Goal: Transaction & Acquisition: Download file/media

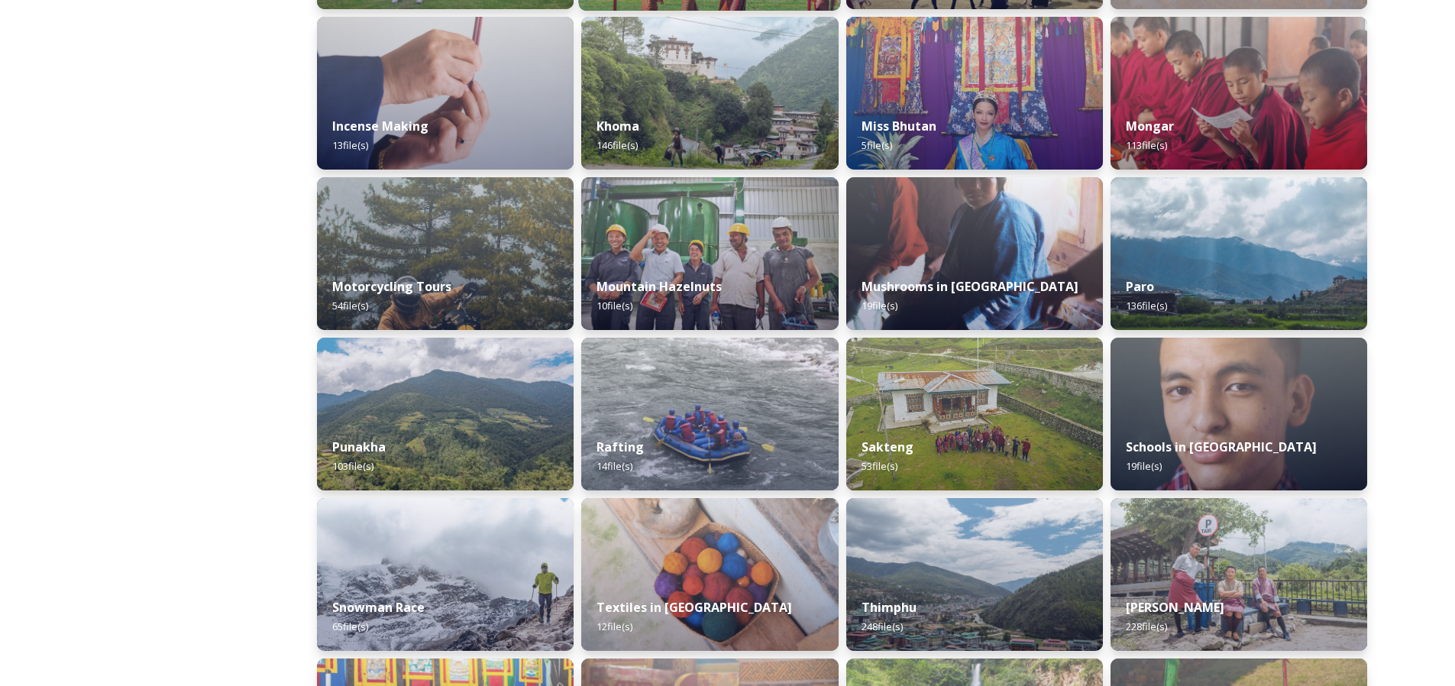
scroll to position [1240, 0]
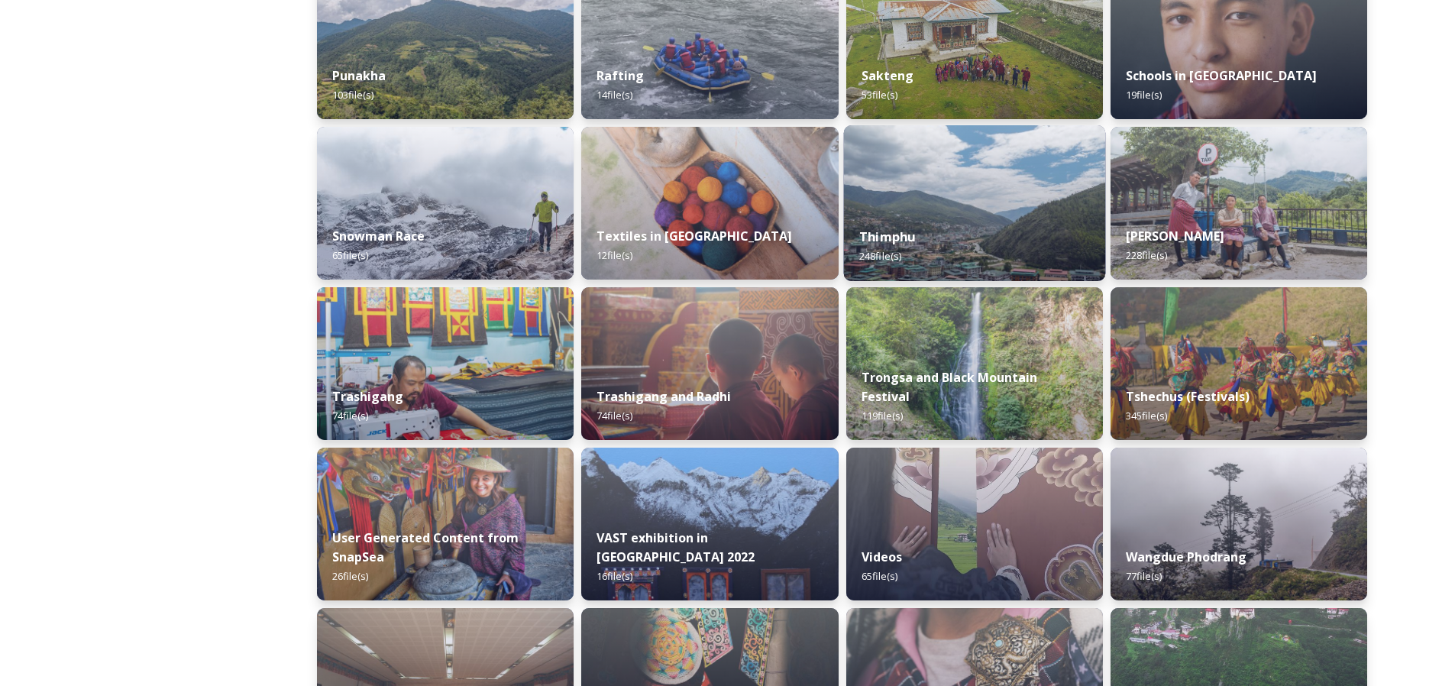
click at [942, 218] on div "Thimphu 248 file(s)" at bounding box center [974, 246] width 262 height 69
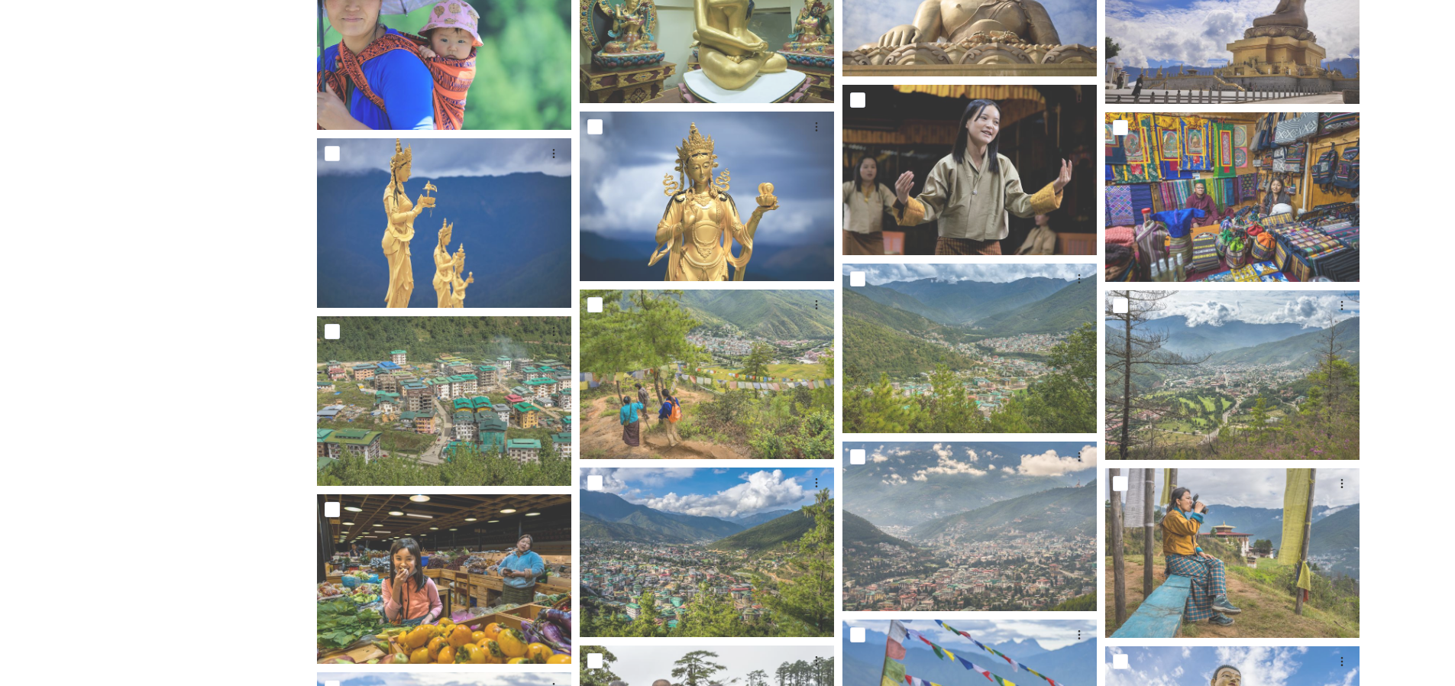
scroll to position [2077, 0]
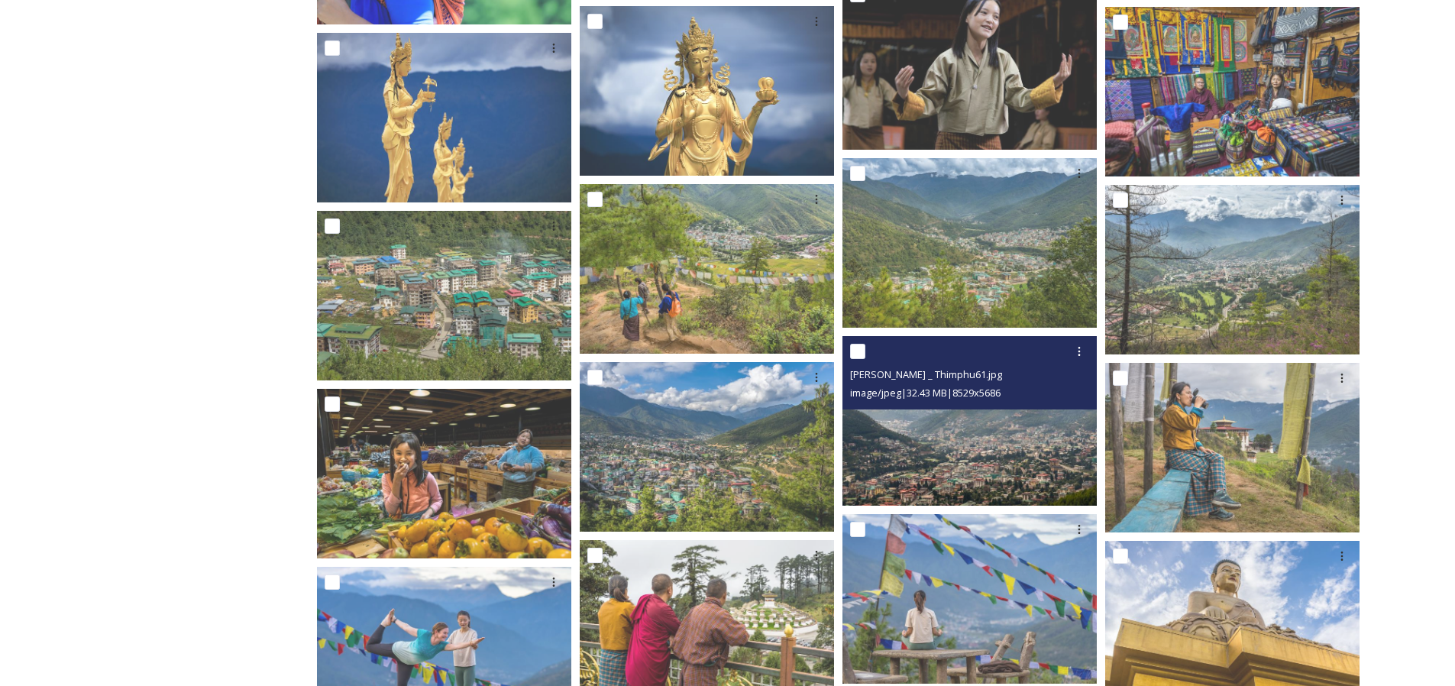
click at [871, 440] on img at bounding box center [969, 421] width 254 height 170
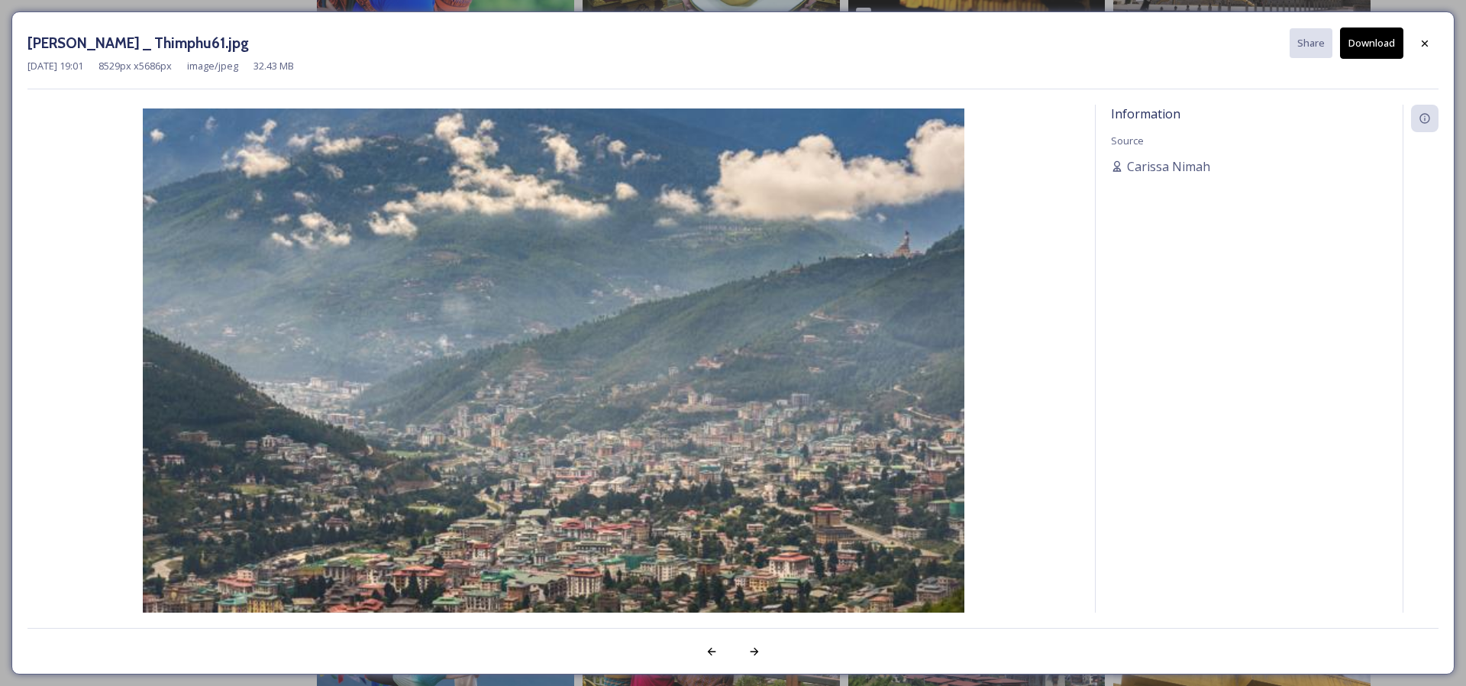
click at [1360, 52] on button "Download" at bounding box center [1371, 42] width 63 height 31
click at [1428, 45] on icon at bounding box center [1425, 43] width 12 height 12
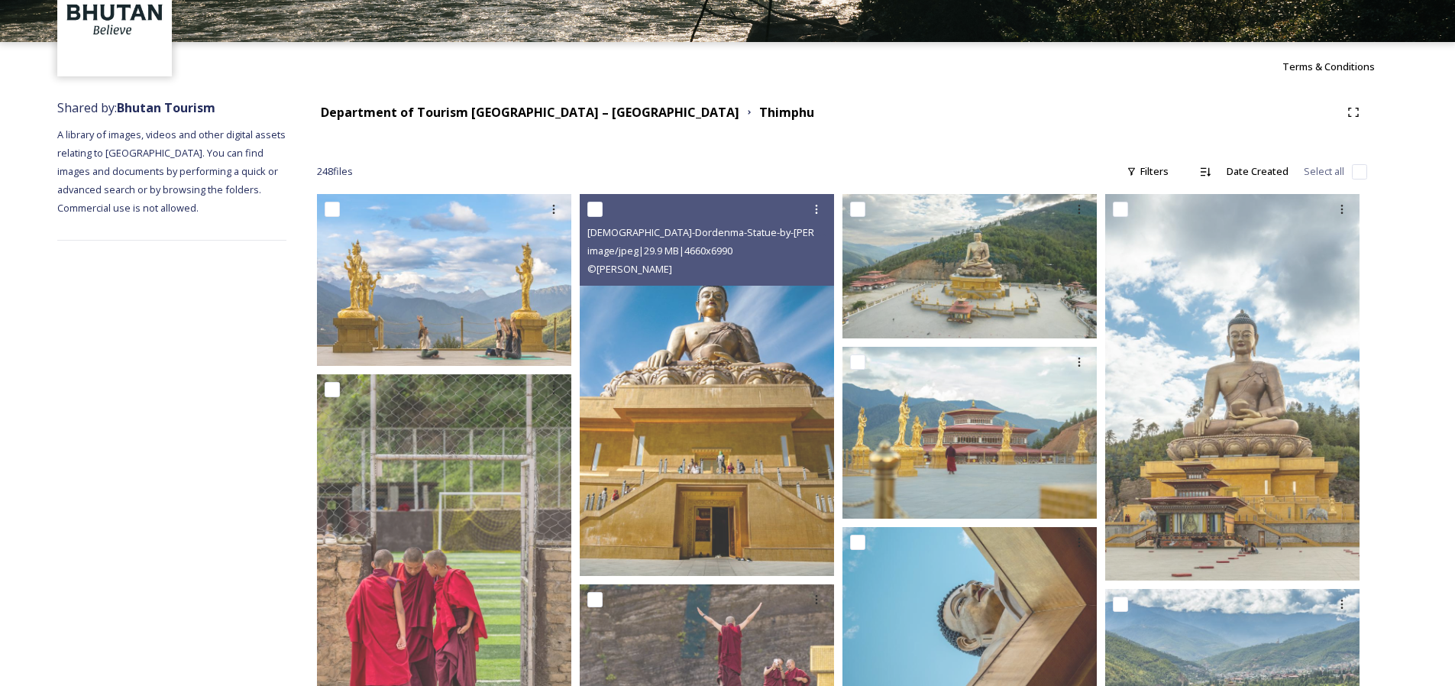
scroll to position [0, 0]
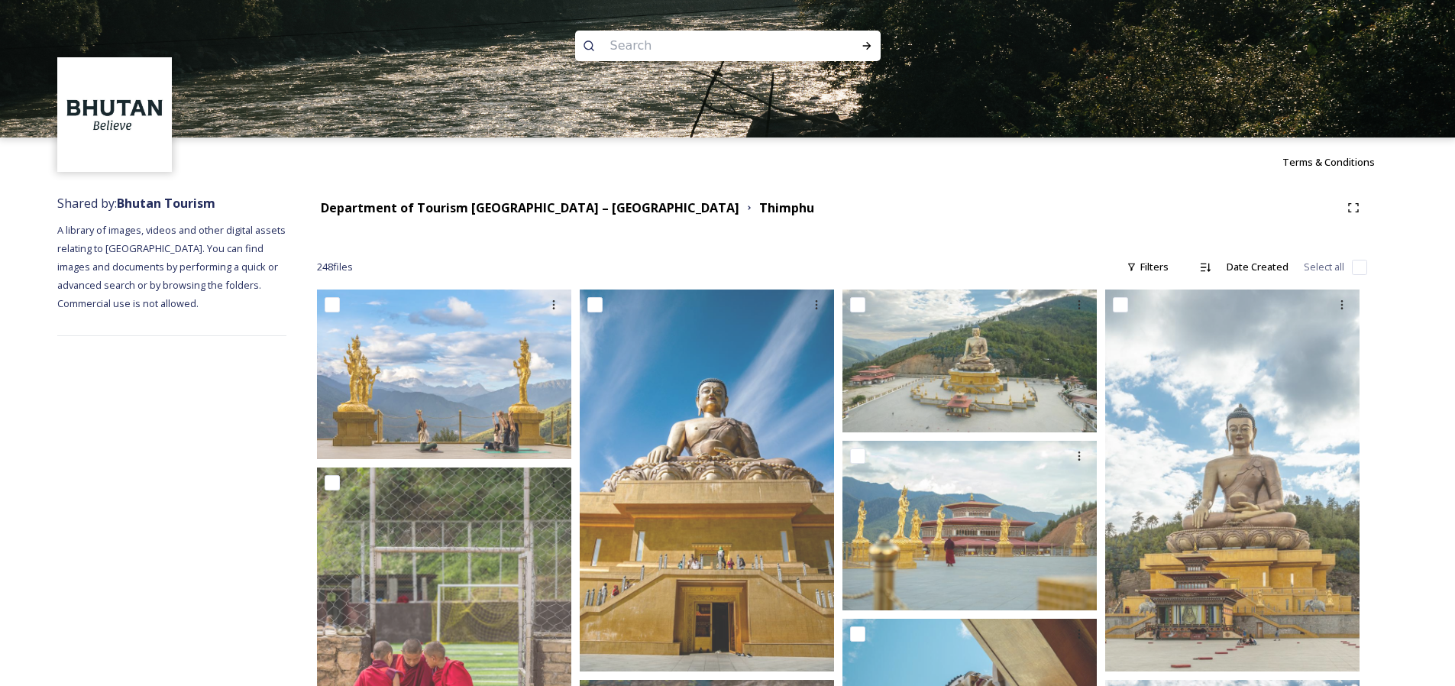
click at [661, 31] on input at bounding box center [707, 46] width 209 height 34
type input "fish"
click at [869, 47] on icon at bounding box center [866, 46] width 8 height 8
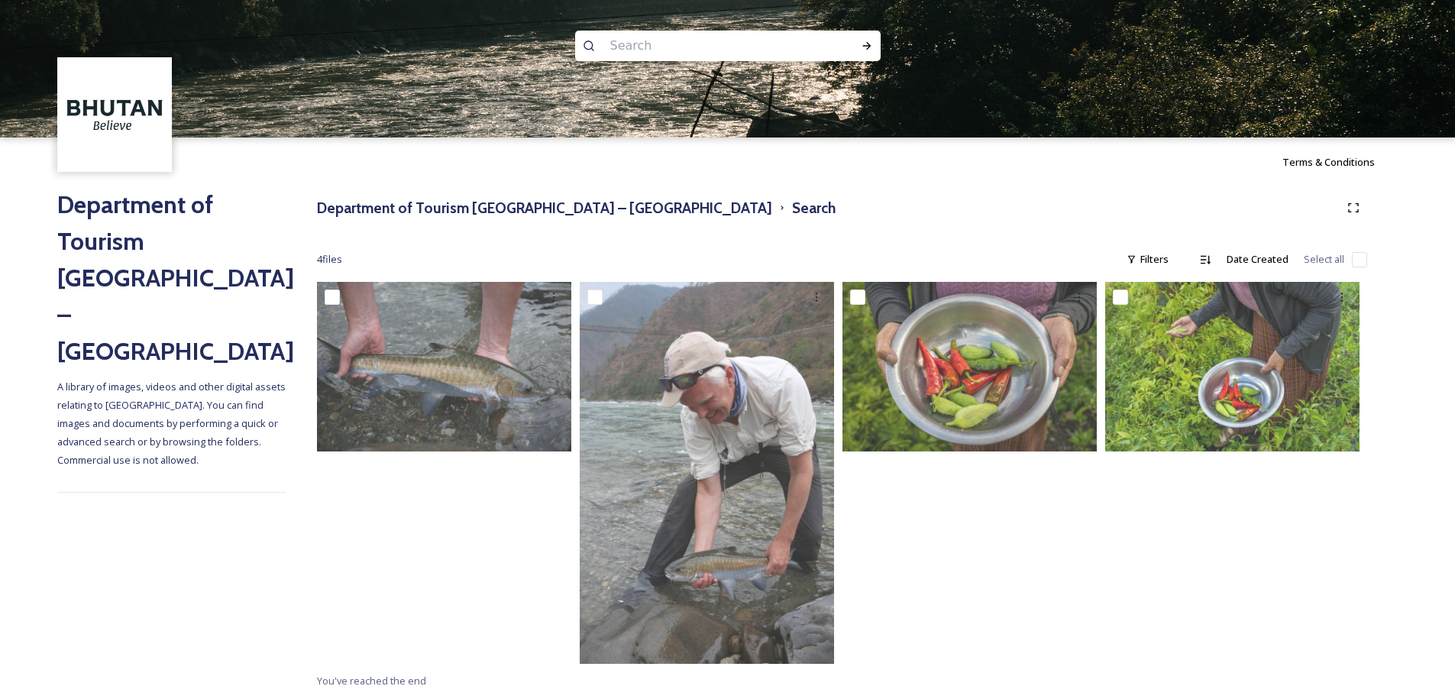
scroll to position [11, 0]
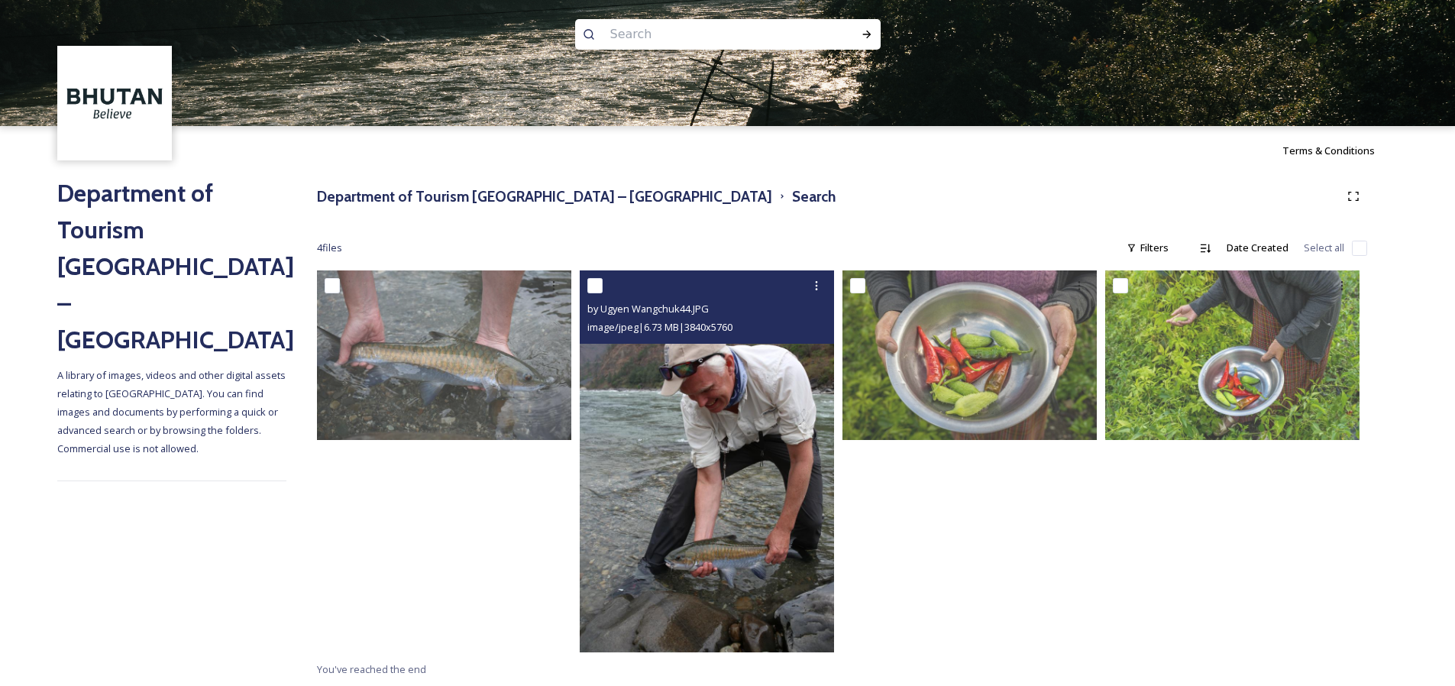
click at [666, 458] on img at bounding box center [707, 461] width 254 height 382
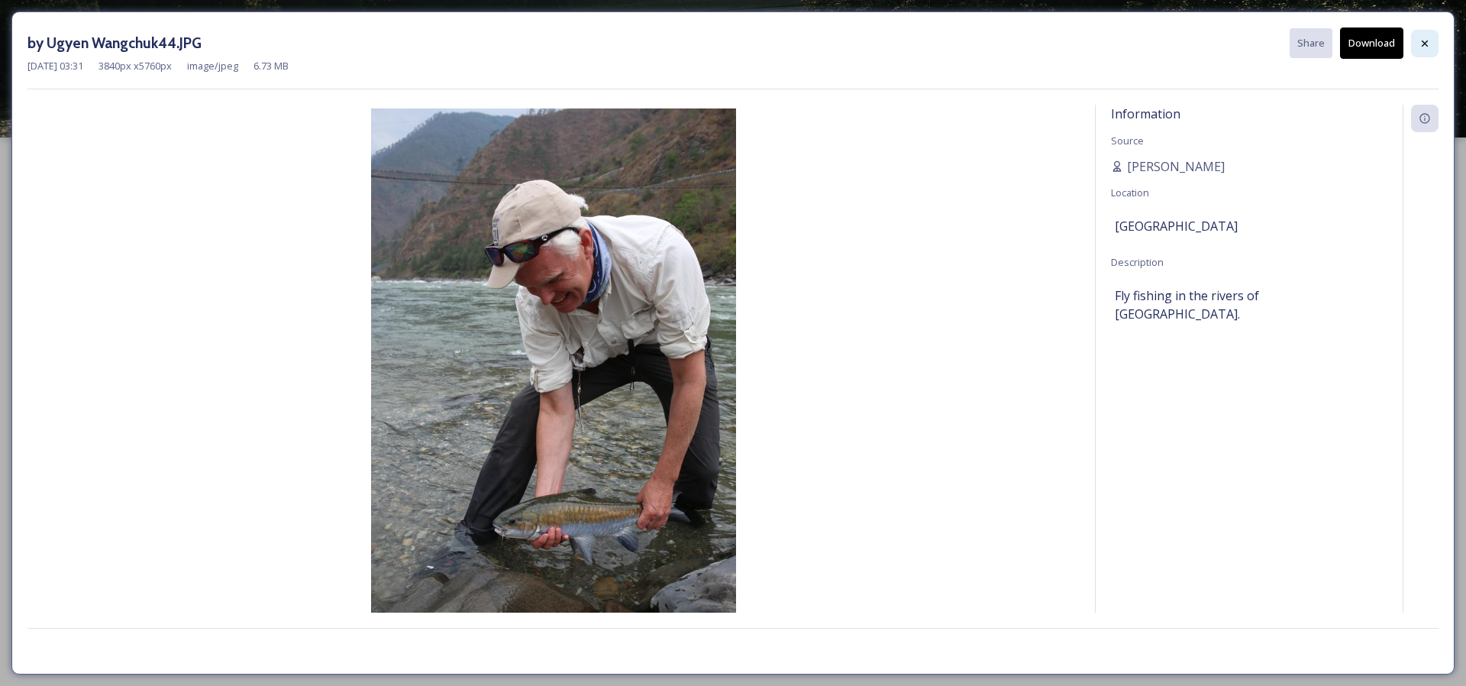
click at [1424, 44] on icon at bounding box center [1425, 43] width 6 height 6
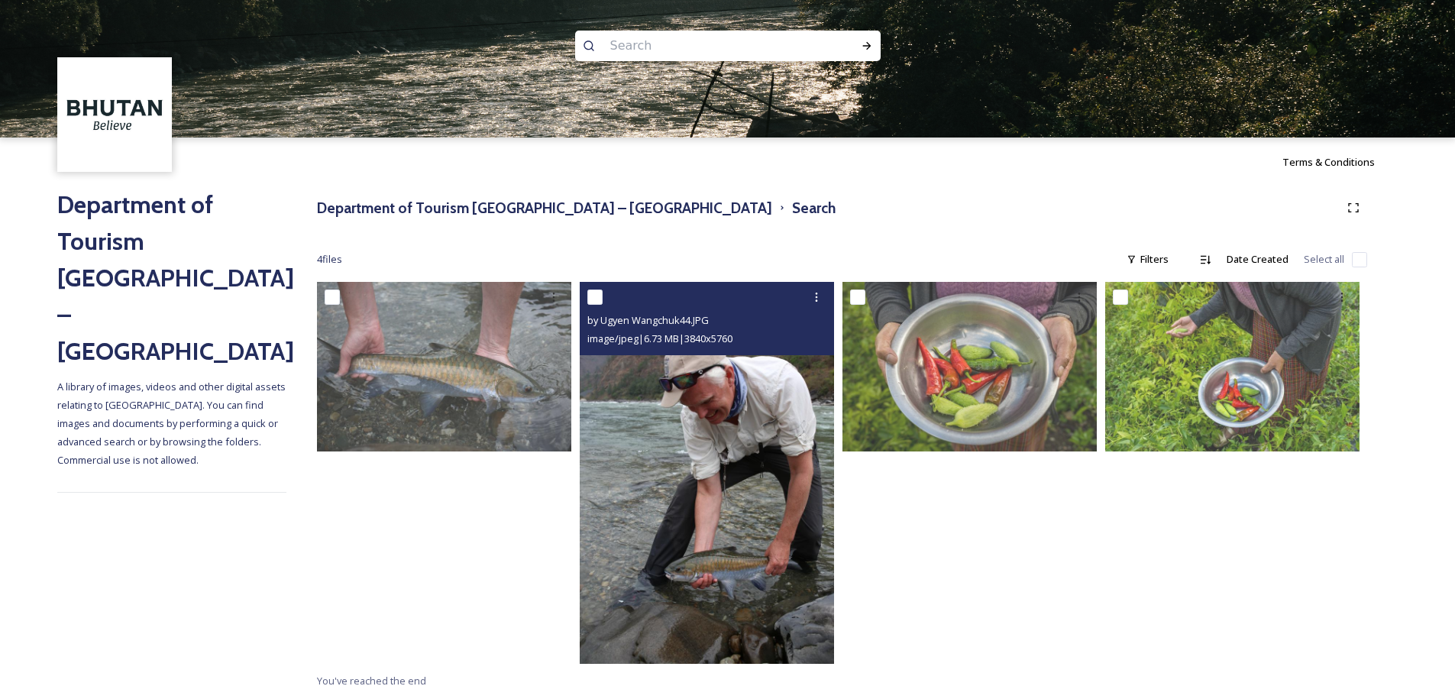
click at [645, 420] on img at bounding box center [707, 473] width 254 height 382
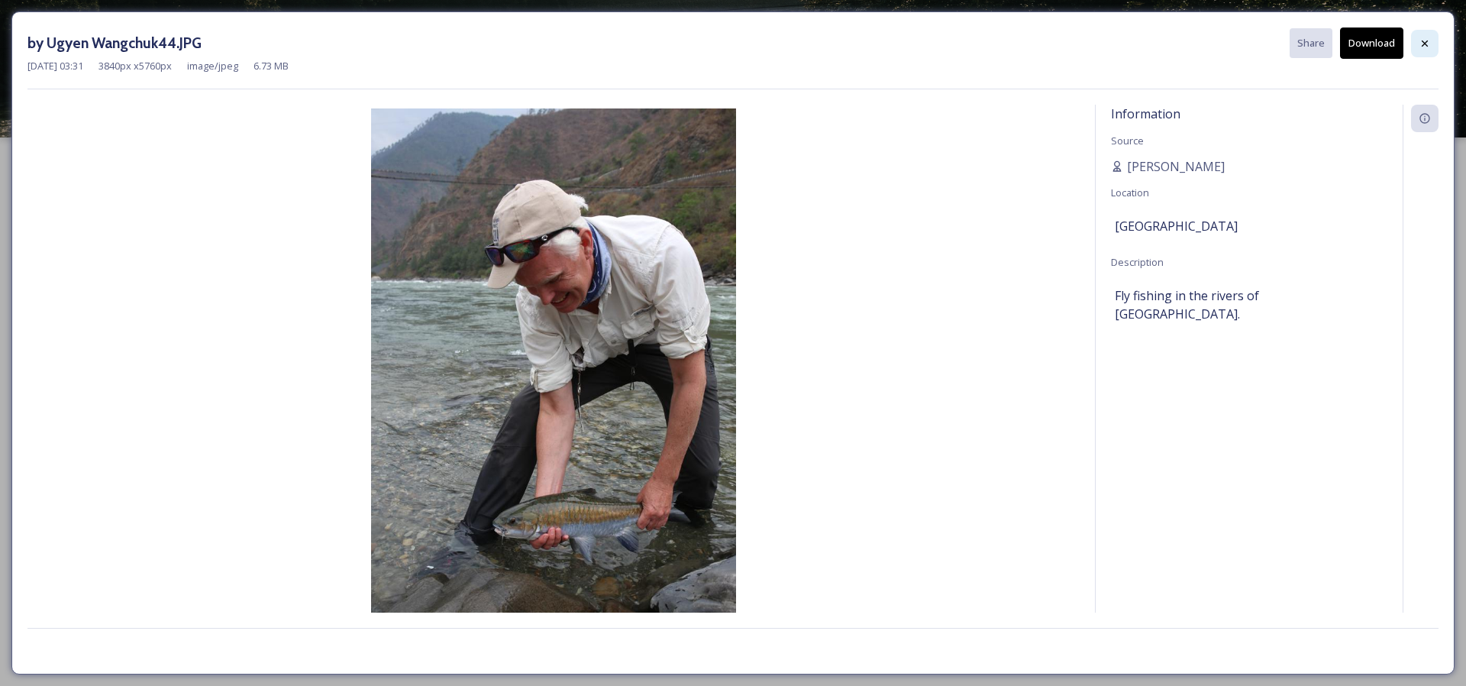
click at [1416, 45] on div at bounding box center [1424, 43] width 27 height 27
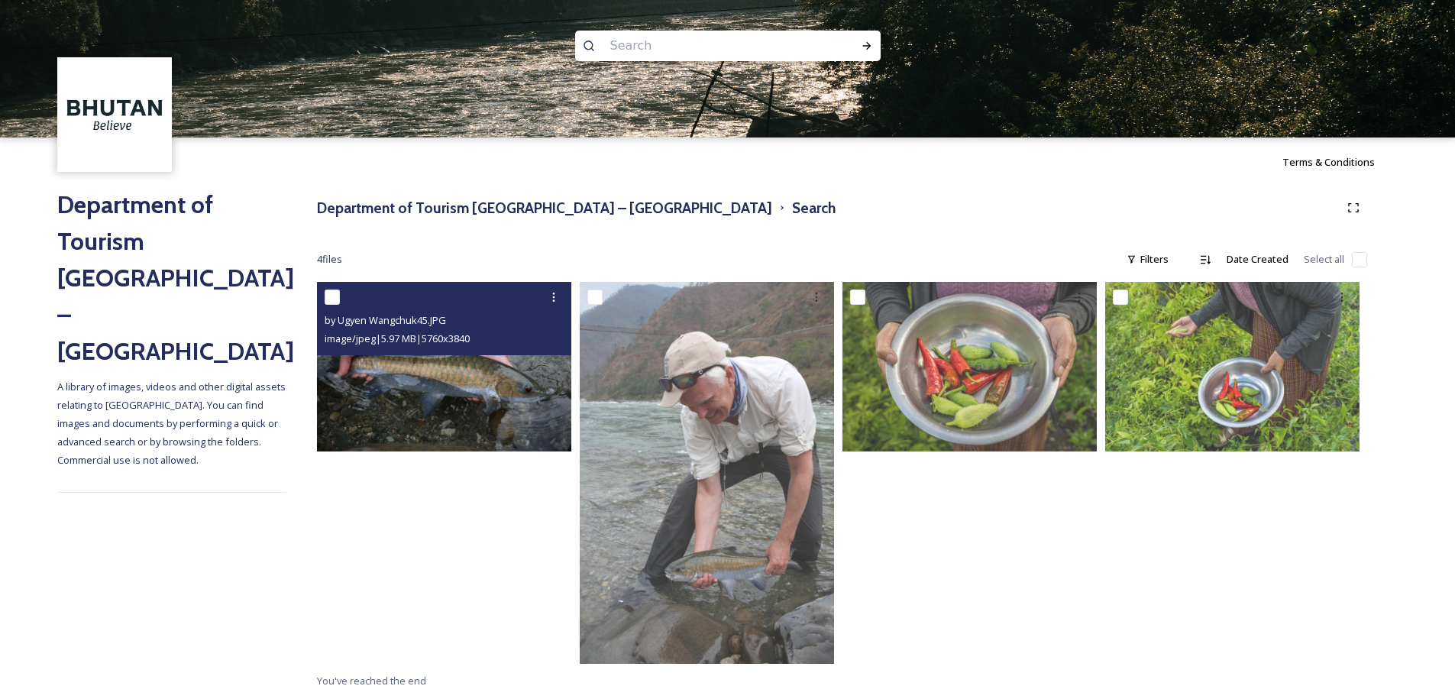
click at [495, 349] on div "by Ugyen Wangchuk45.JPG image/jpeg | 5.97 MB | 5760 x 3840" at bounding box center [444, 318] width 254 height 73
click at [489, 402] on img at bounding box center [444, 367] width 254 height 170
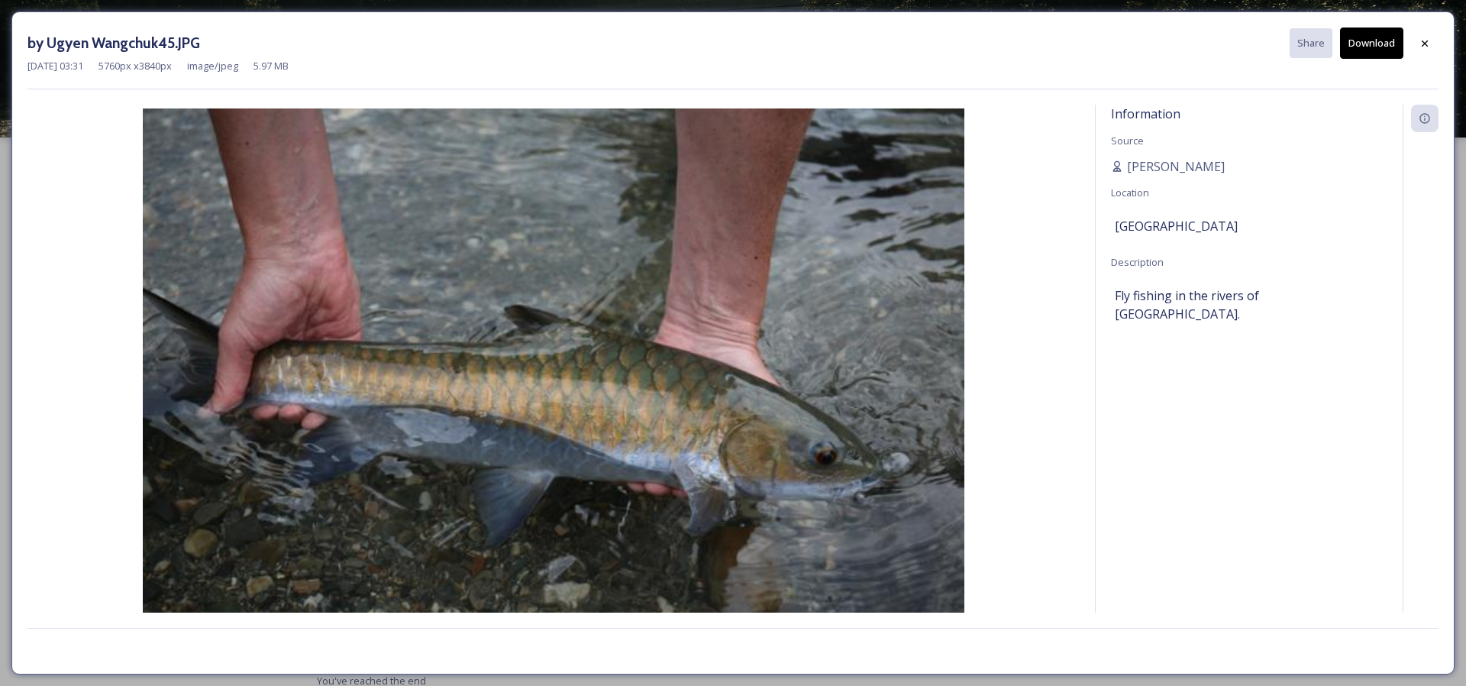
click at [1373, 47] on button "Download" at bounding box center [1371, 42] width 63 height 31
click at [1423, 40] on icon at bounding box center [1425, 43] width 6 height 6
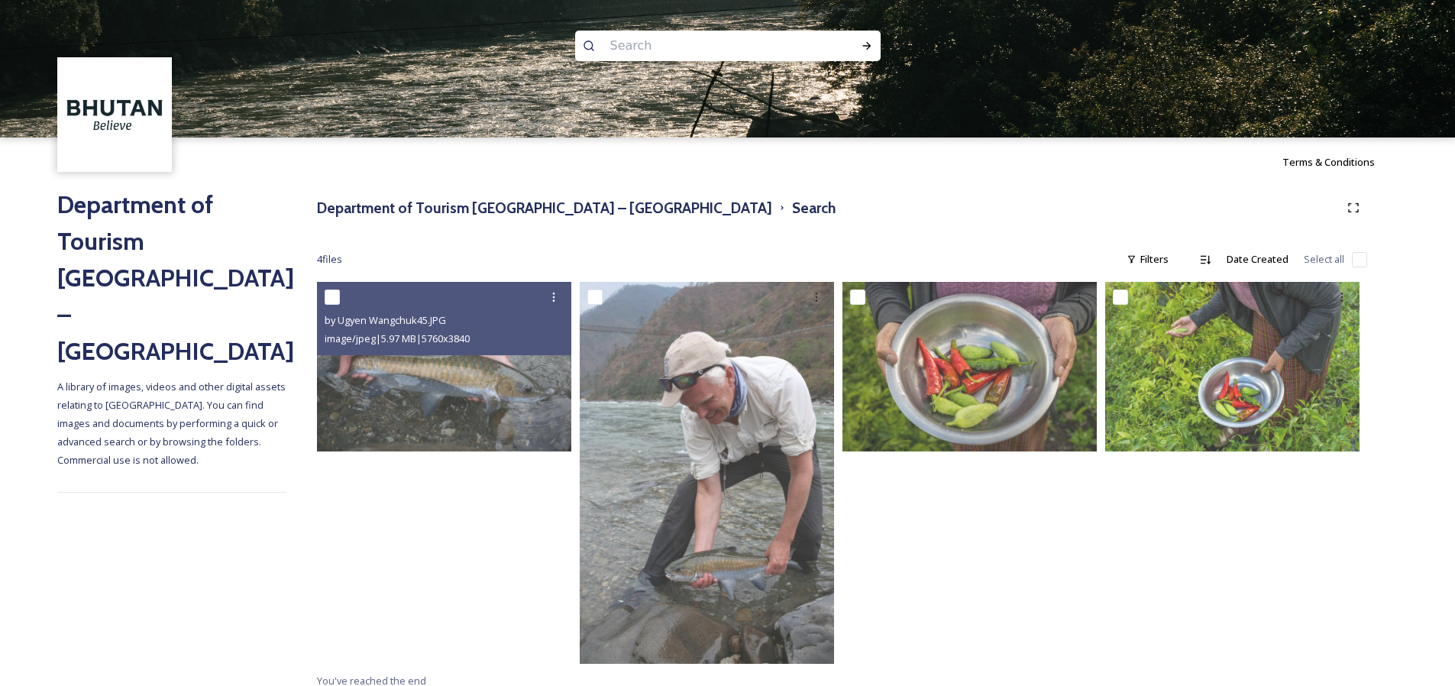
click at [649, 53] on input at bounding box center [707, 46] width 209 height 34
type input "hiking"
click at [865, 49] on icon at bounding box center [867, 46] width 12 height 12
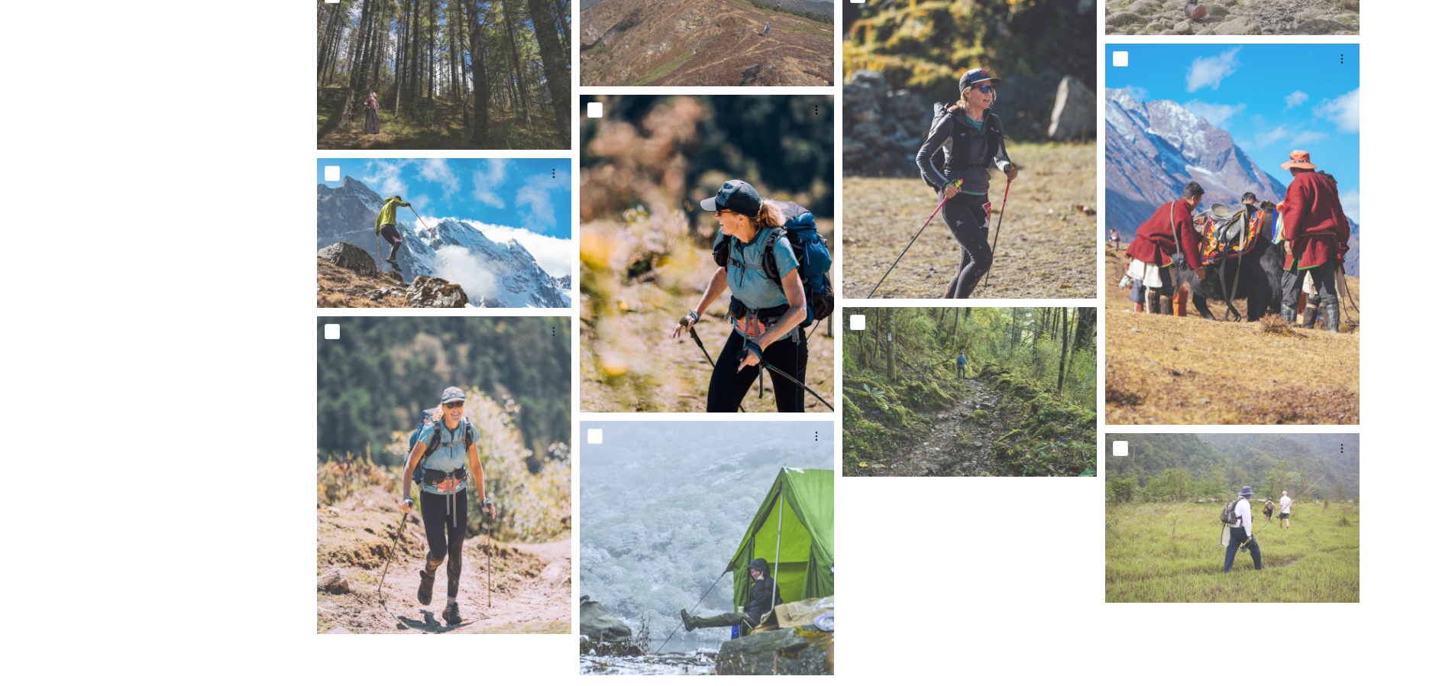
scroll to position [651, 0]
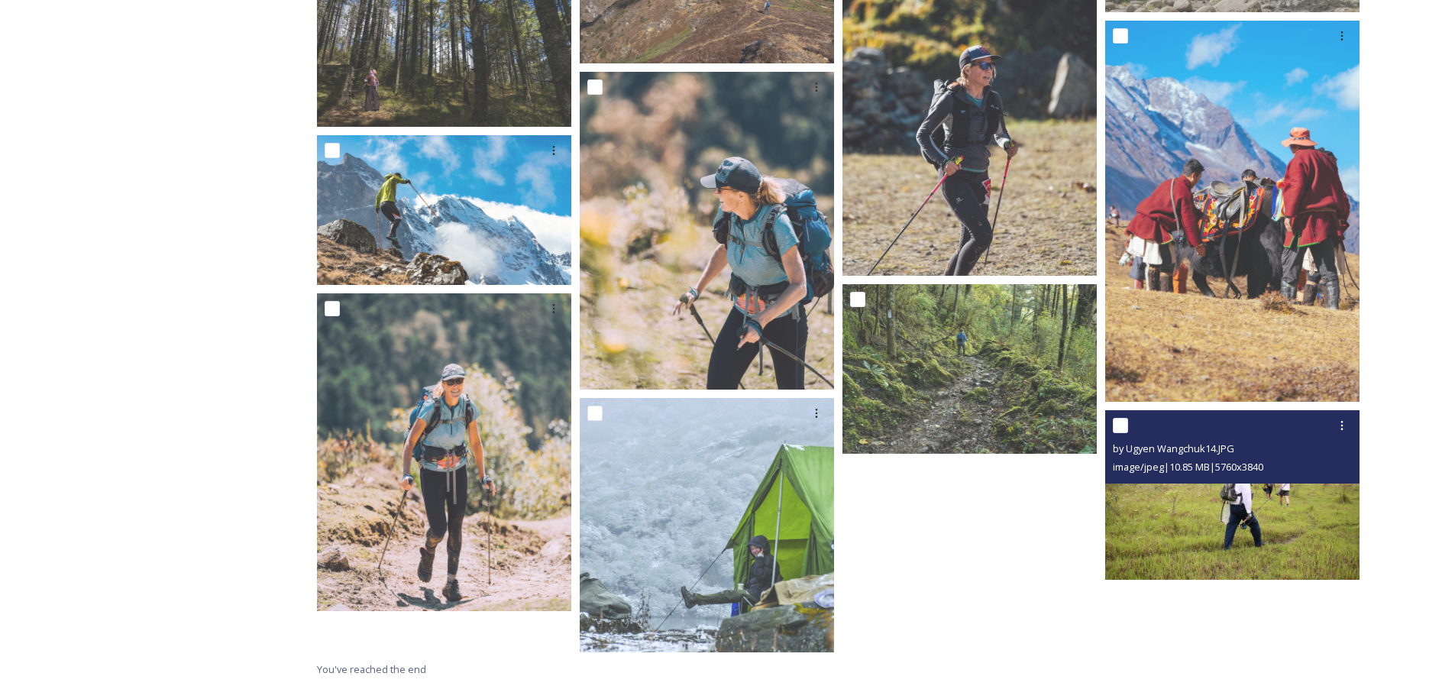
click at [1227, 490] on img at bounding box center [1232, 495] width 254 height 170
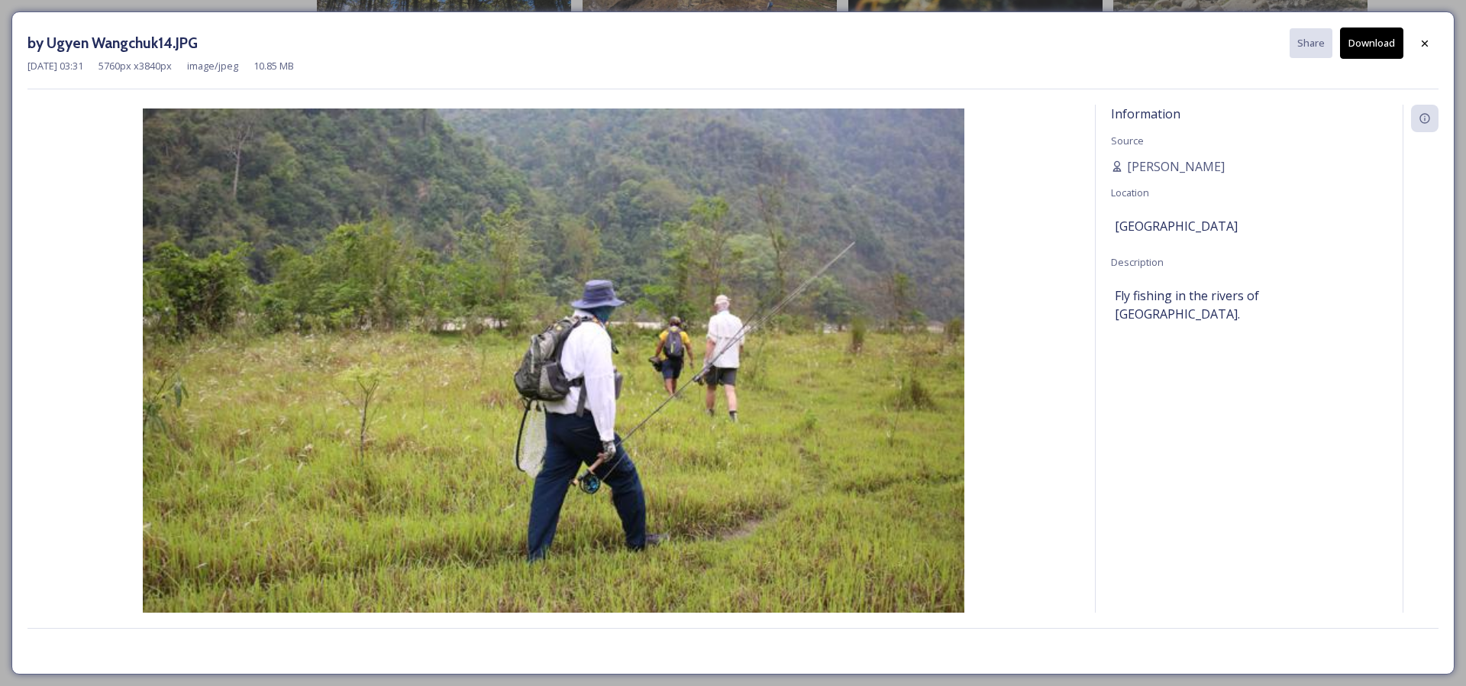
click at [1355, 50] on button "Download" at bounding box center [1371, 42] width 63 height 31
click at [1326, 268] on div "Information Source [PERSON_NAME] Location [GEOGRAPHIC_DATA] Description Fly fis…" at bounding box center [1249, 379] width 307 height 548
click at [1423, 46] on icon at bounding box center [1425, 43] width 12 height 12
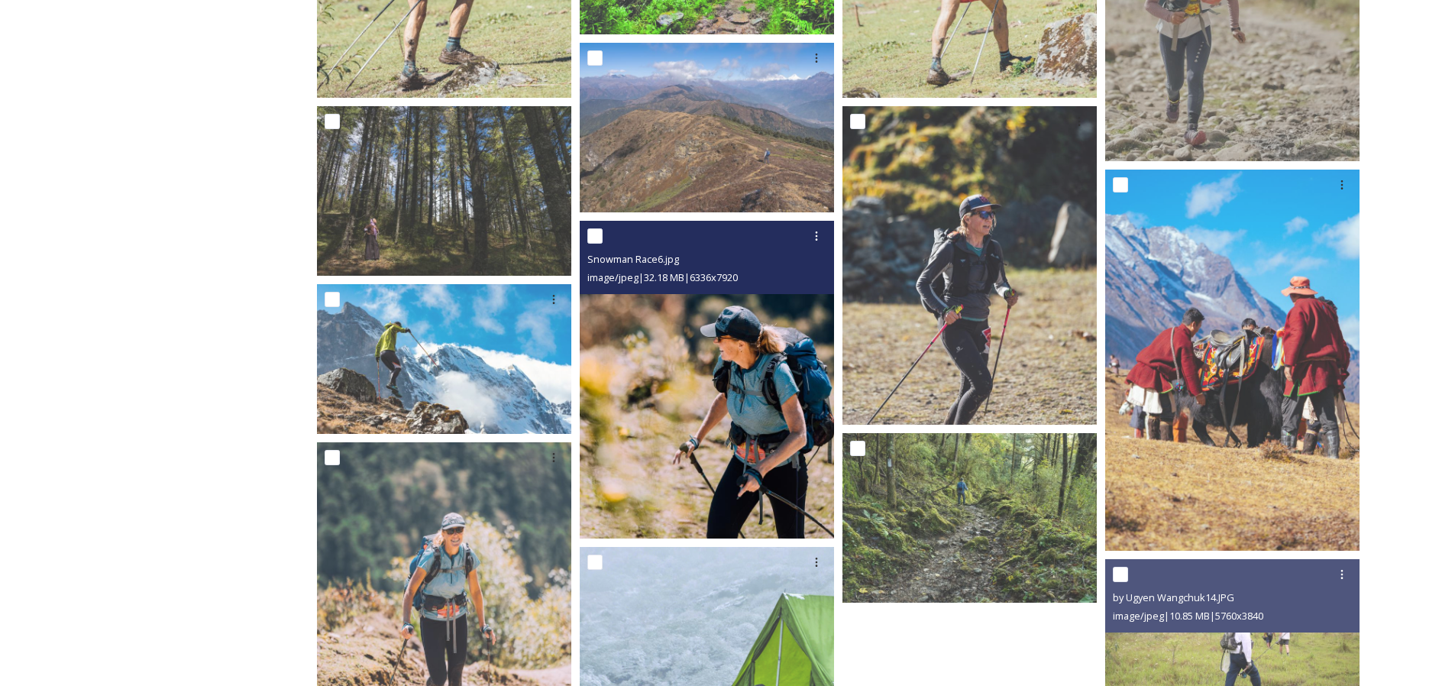
scroll to position [396, 0]
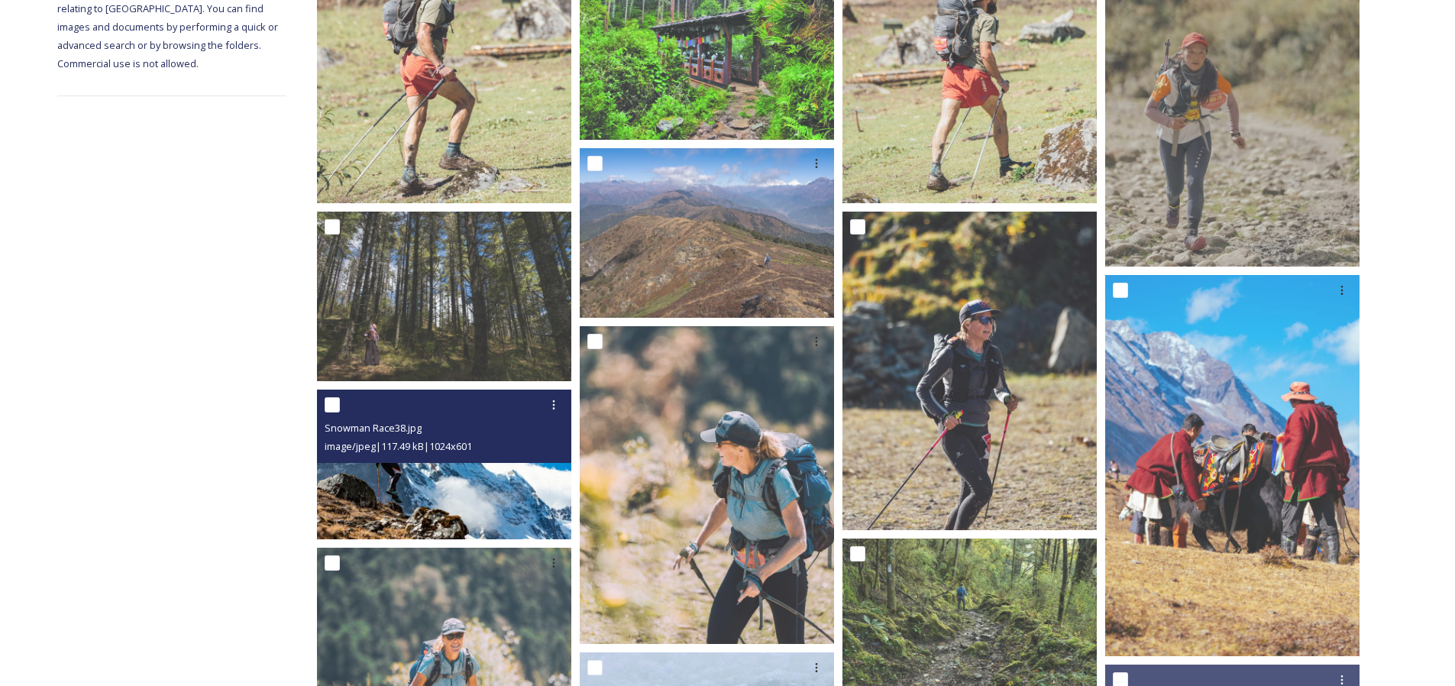
click at [377, 486] on img at bounding box center [444, 464] width 254 height 150
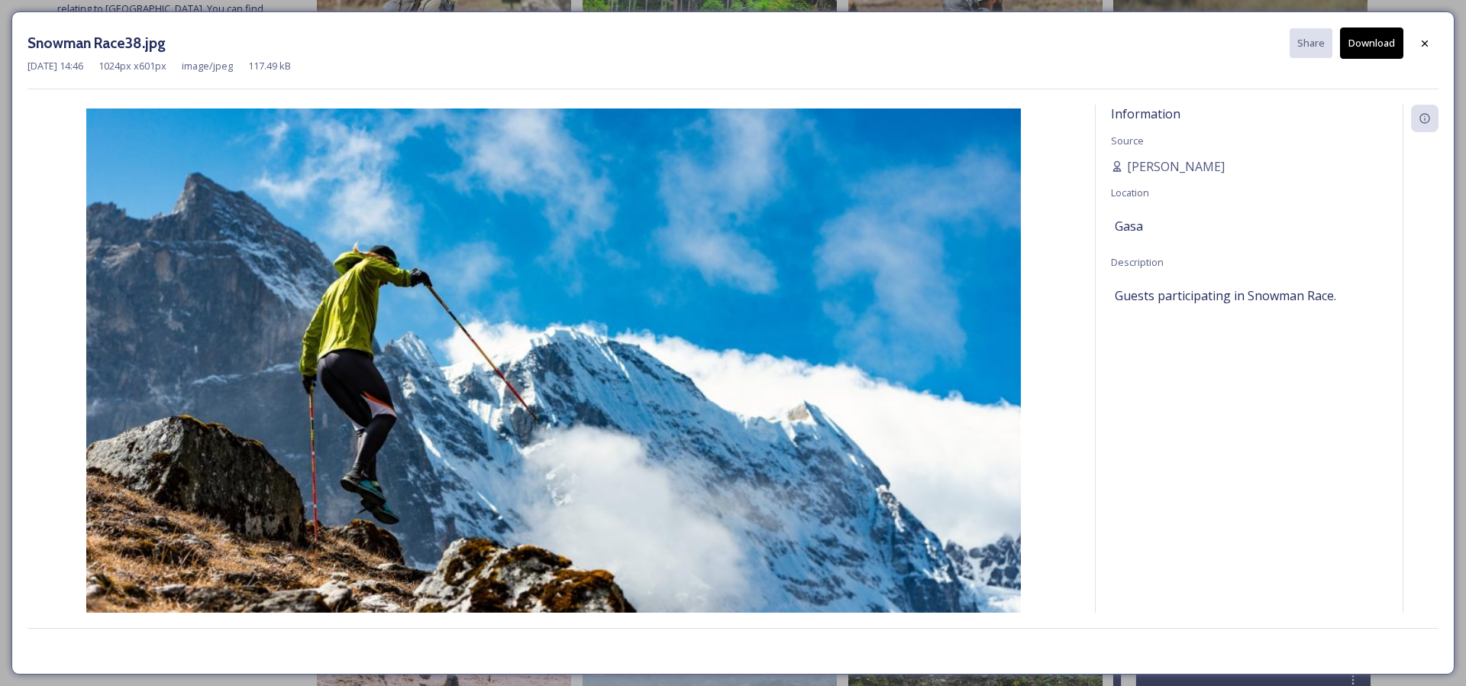
click at [1381, 49] on button "Download" at bounding box center [1371, 42] width 63 height 31
click at [1417, 47] on div at bounding box center [1424, 43] width 27 height 27
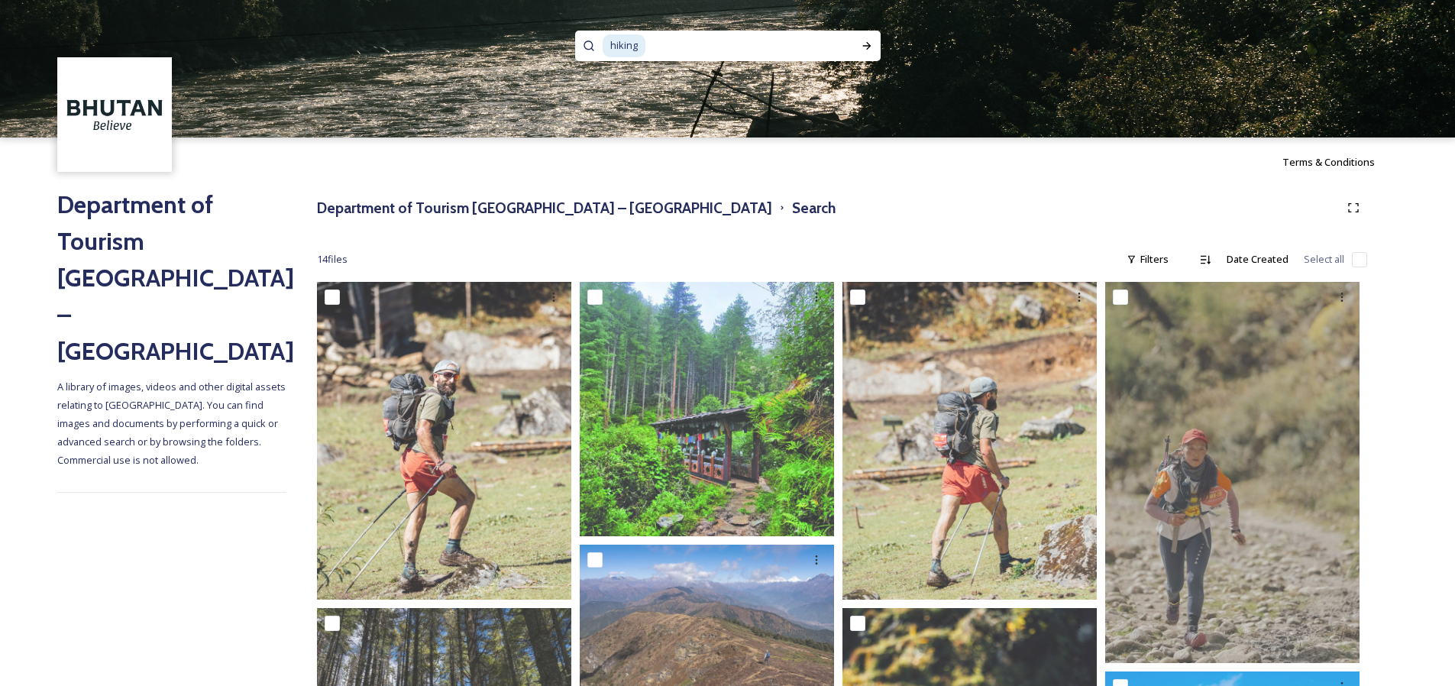
click at [806, 44] on input at bounding box center [740, 46] width 187 height 34
type input "cycle"
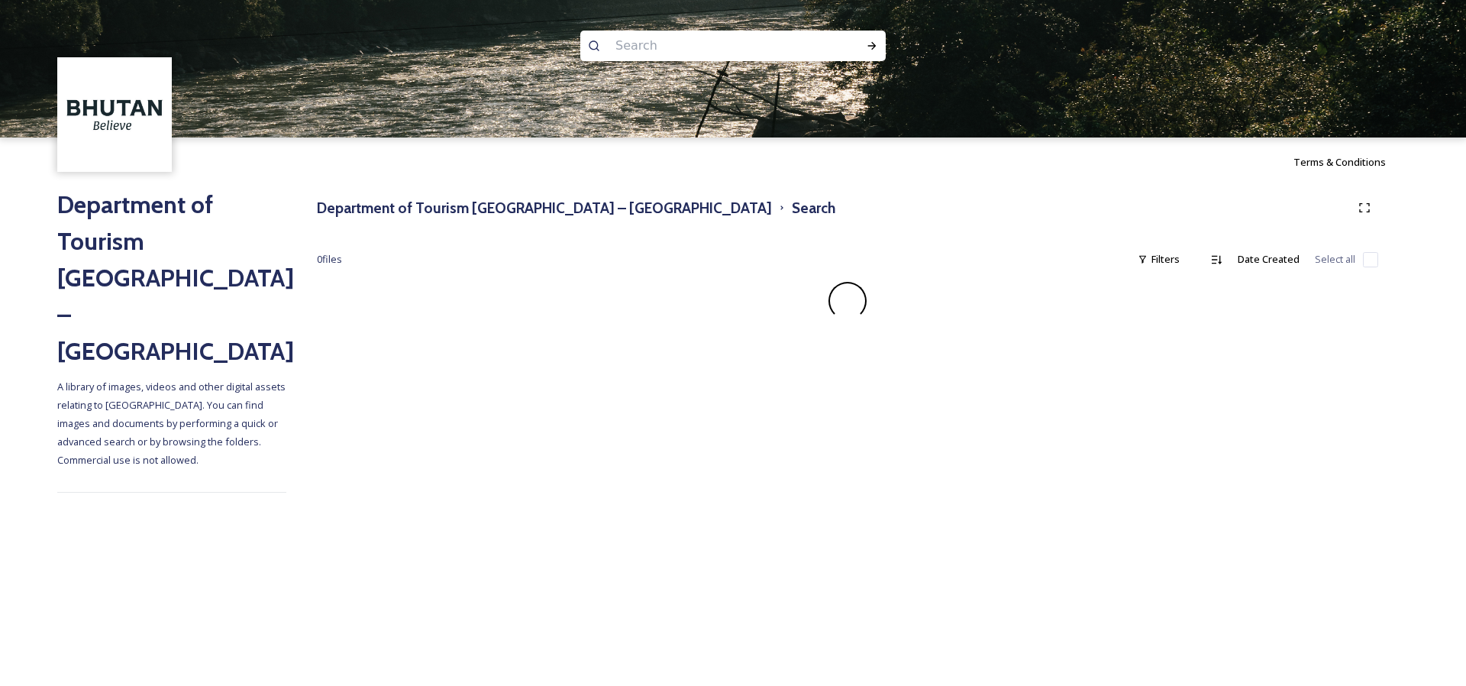
click at [636, 48] on input at bounding box center [712, 46] width 209 height 34
type input "cycle"
click at [868, 34] on div "Run Search" at bounding box center [871, 45] width 27 height 27
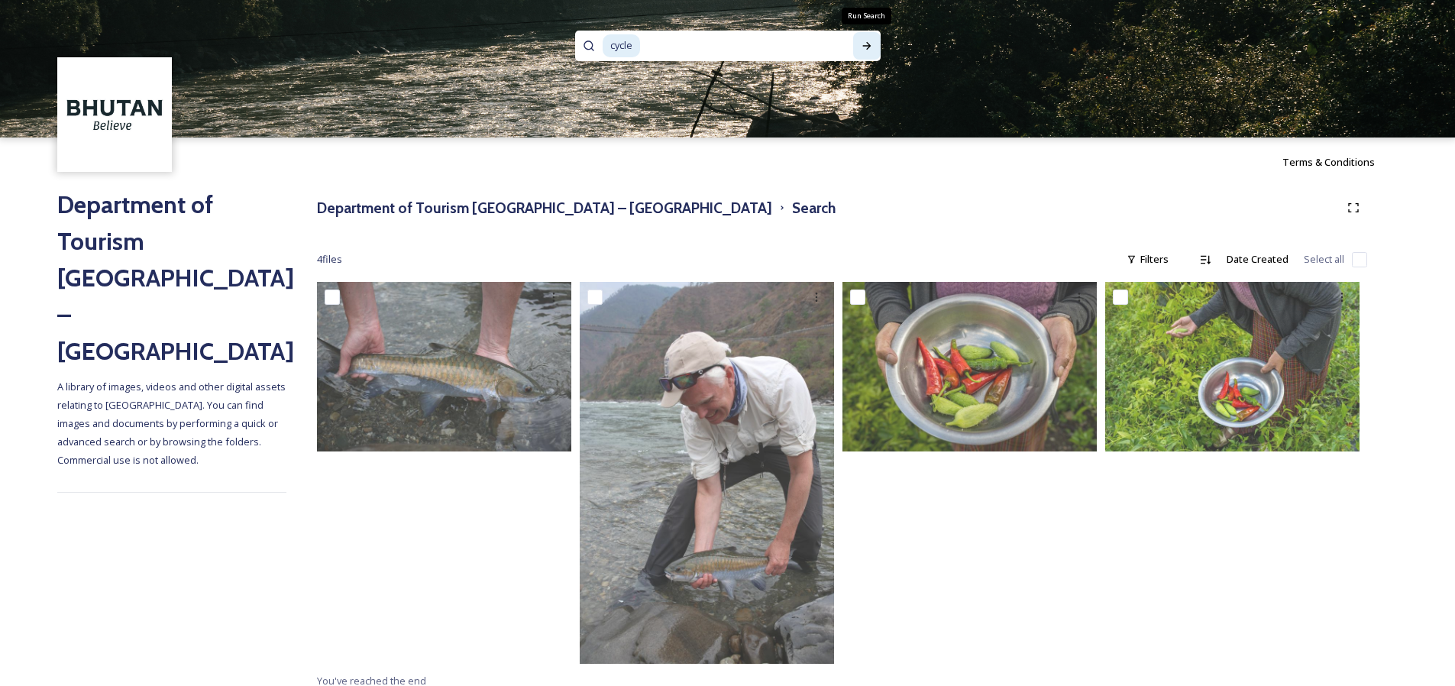
click at [878, 47] on div "Run Search" at bounding box center [866, 45] width 27 height 27
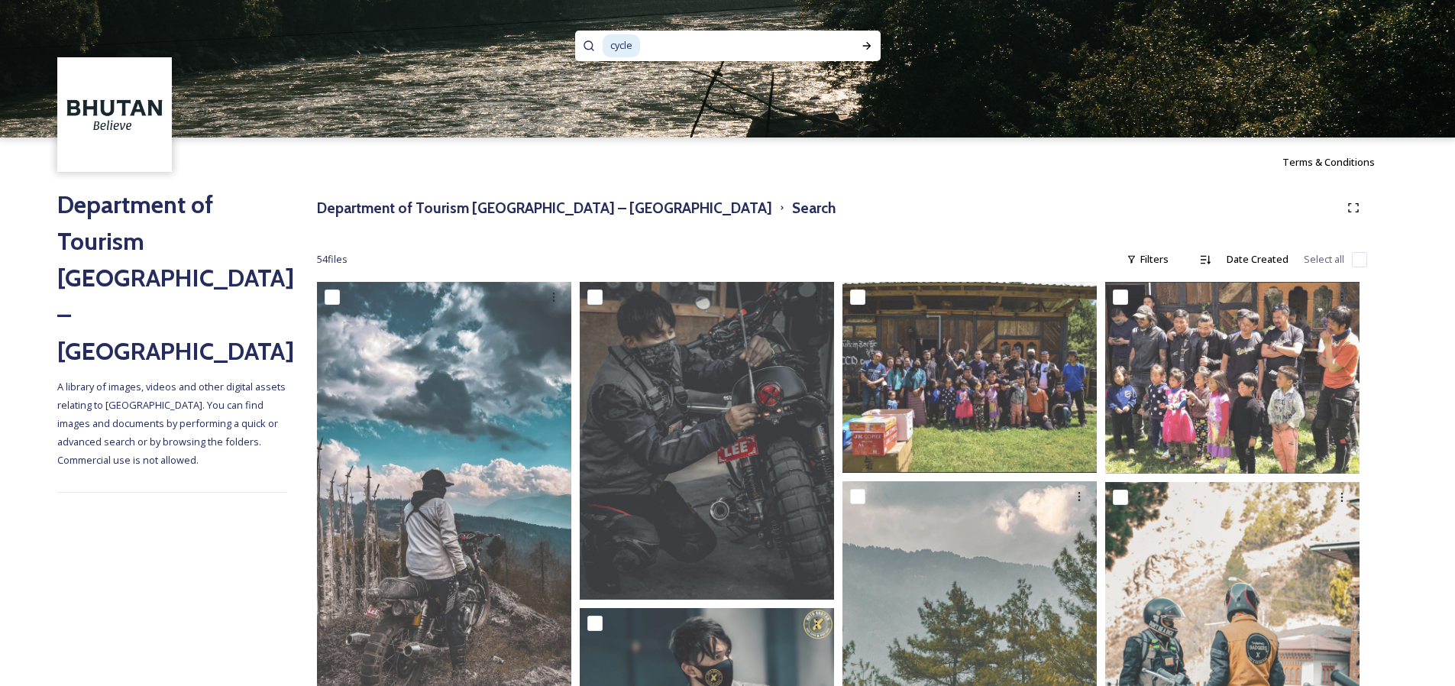
click at [648, 36] on input at bounding box center [737, 46] width 190 height 34
type input "cycling"
click at [867, 42] on icon at bounding box center [866, 46] width 8 height 8
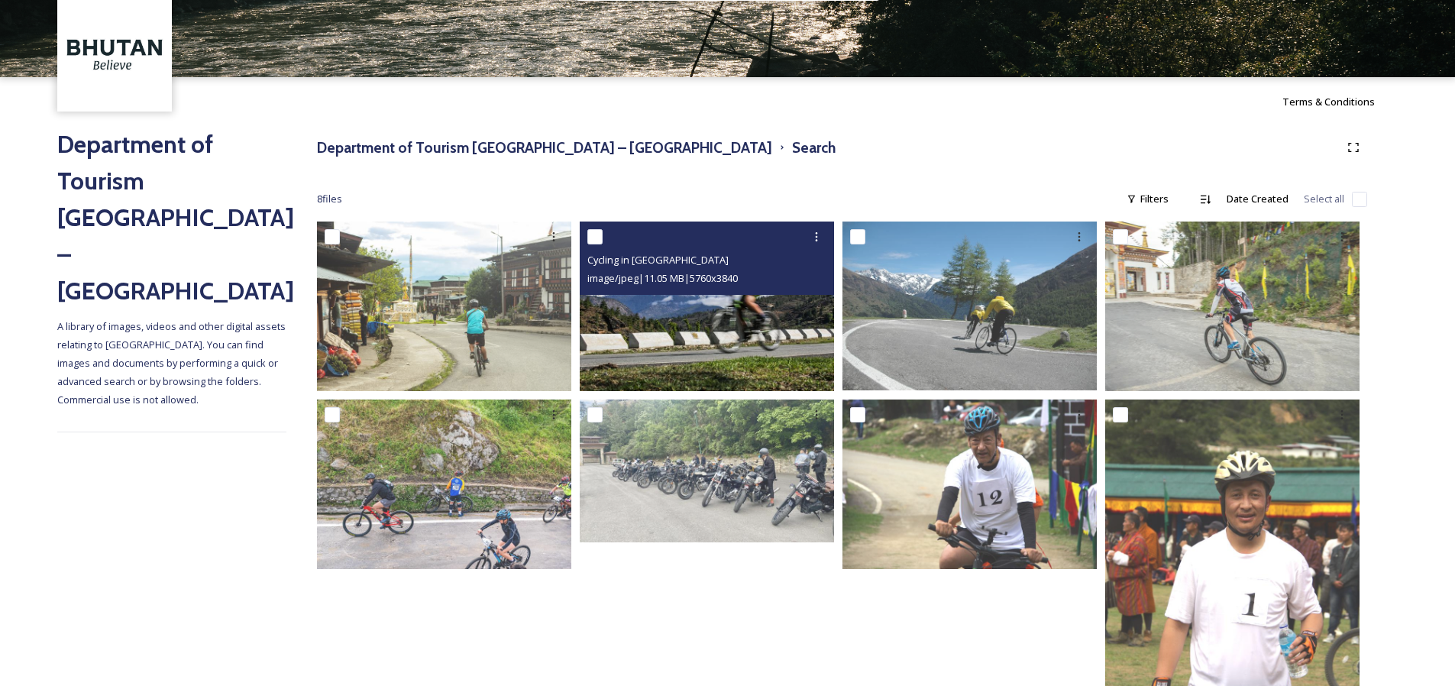
scroll to position [189, 0]
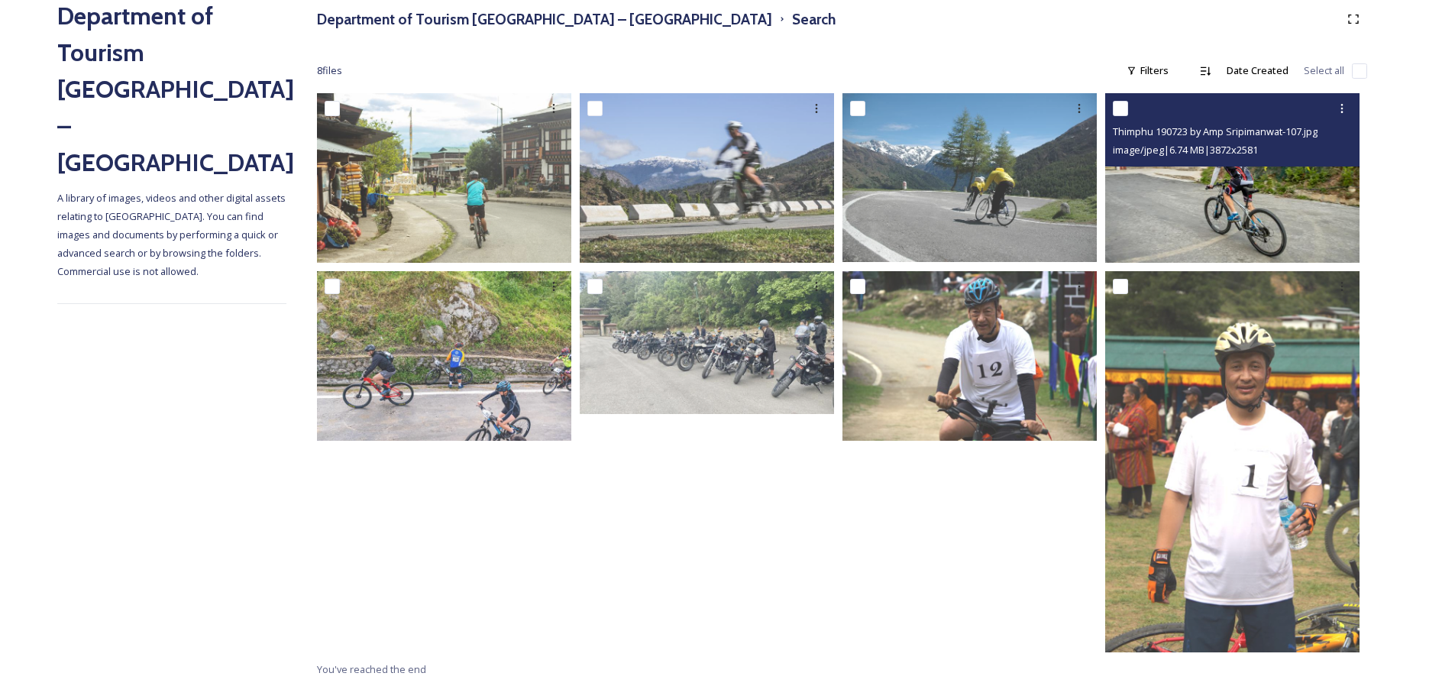
click at [1209, 215] on img at bounding box center [1232, 178] width 254 height 170
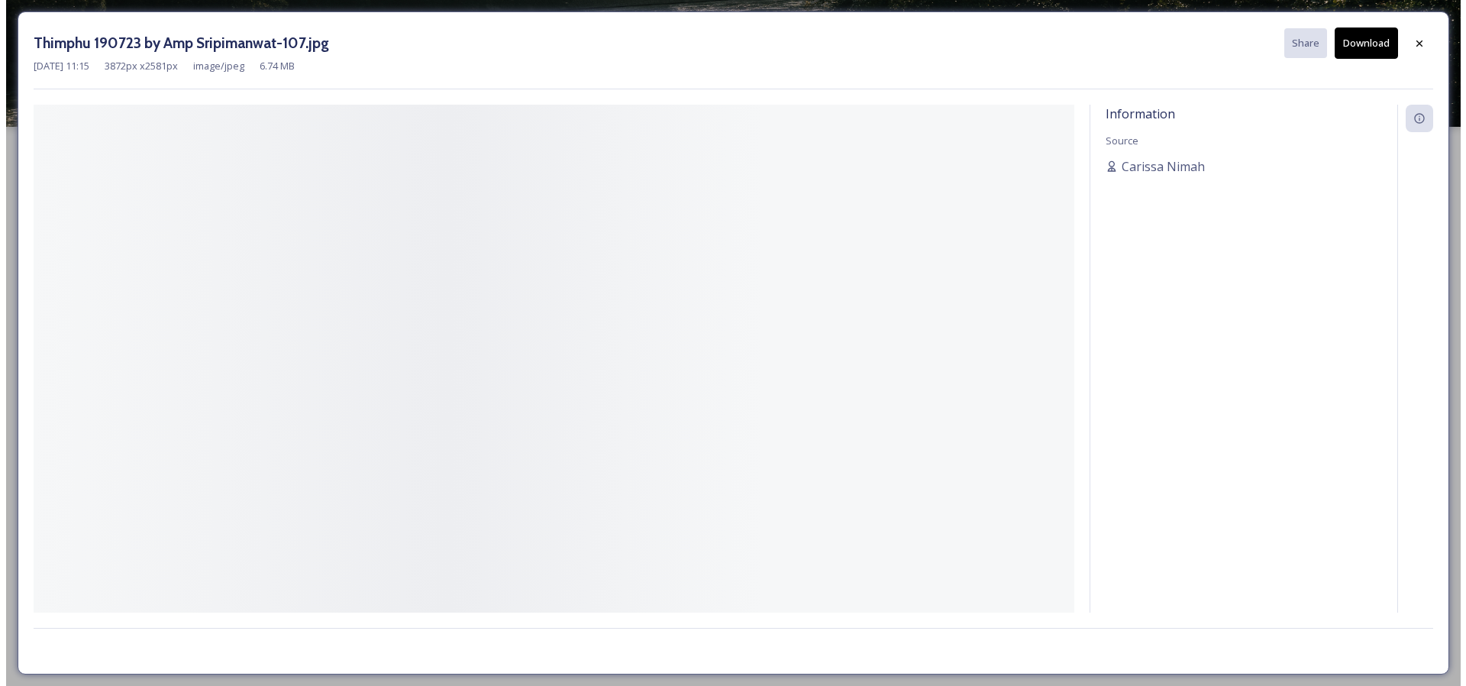
scroll to position [11, 0]
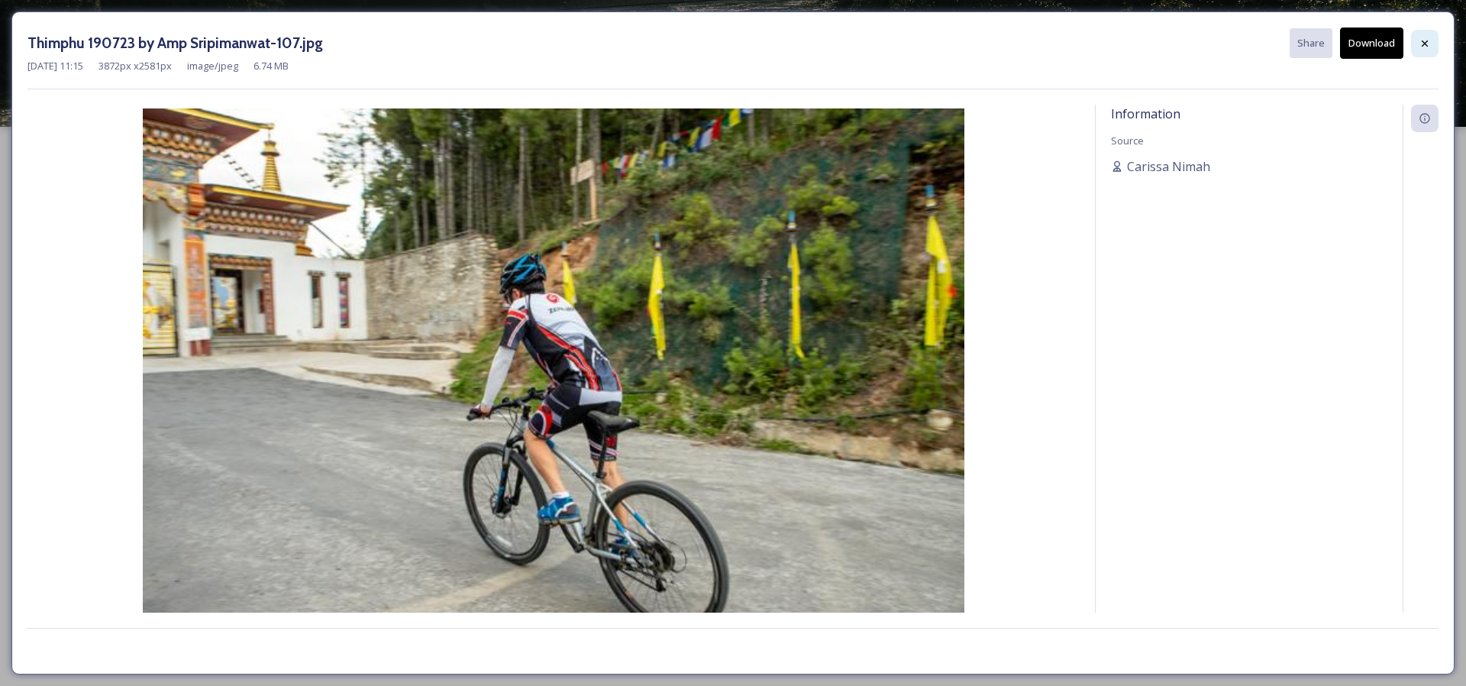
click at [1421, 44] on icon at bounding box center [1425, 43] width 12 height 12
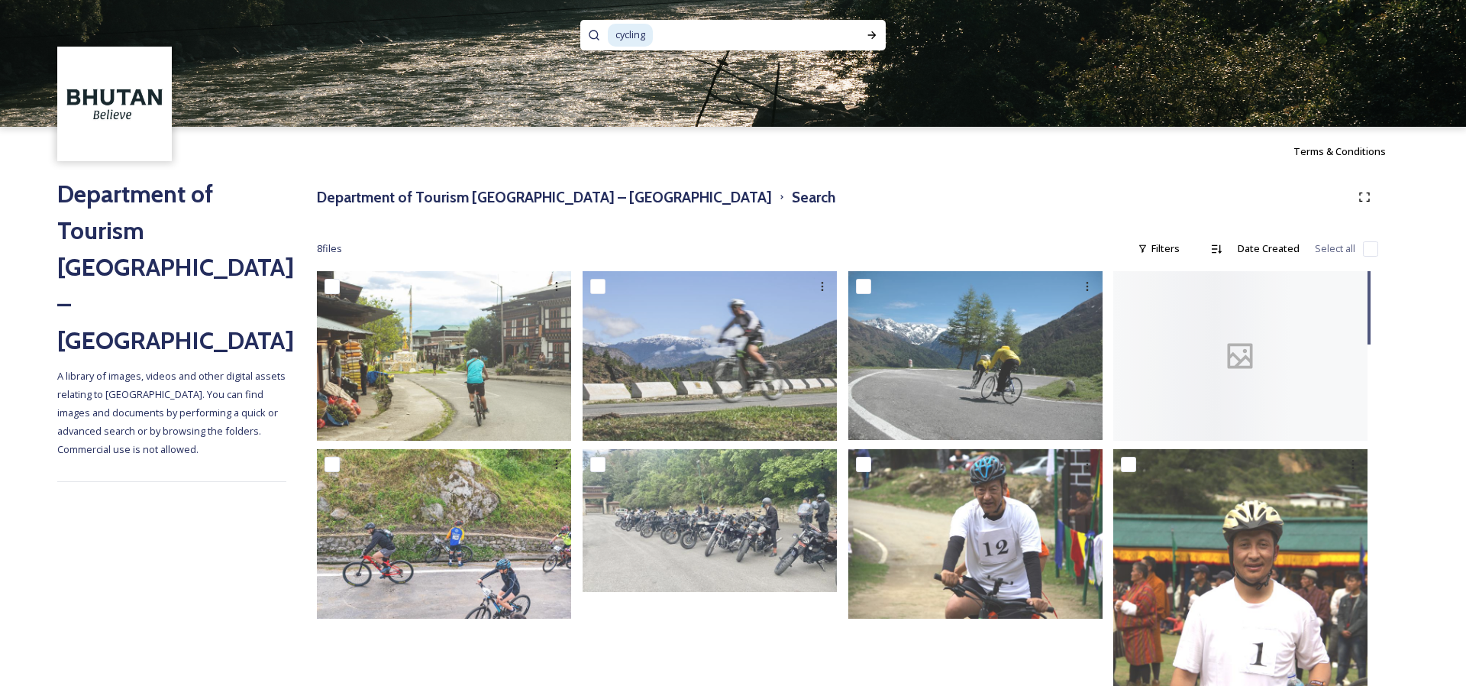
scroll to position [189, 0]
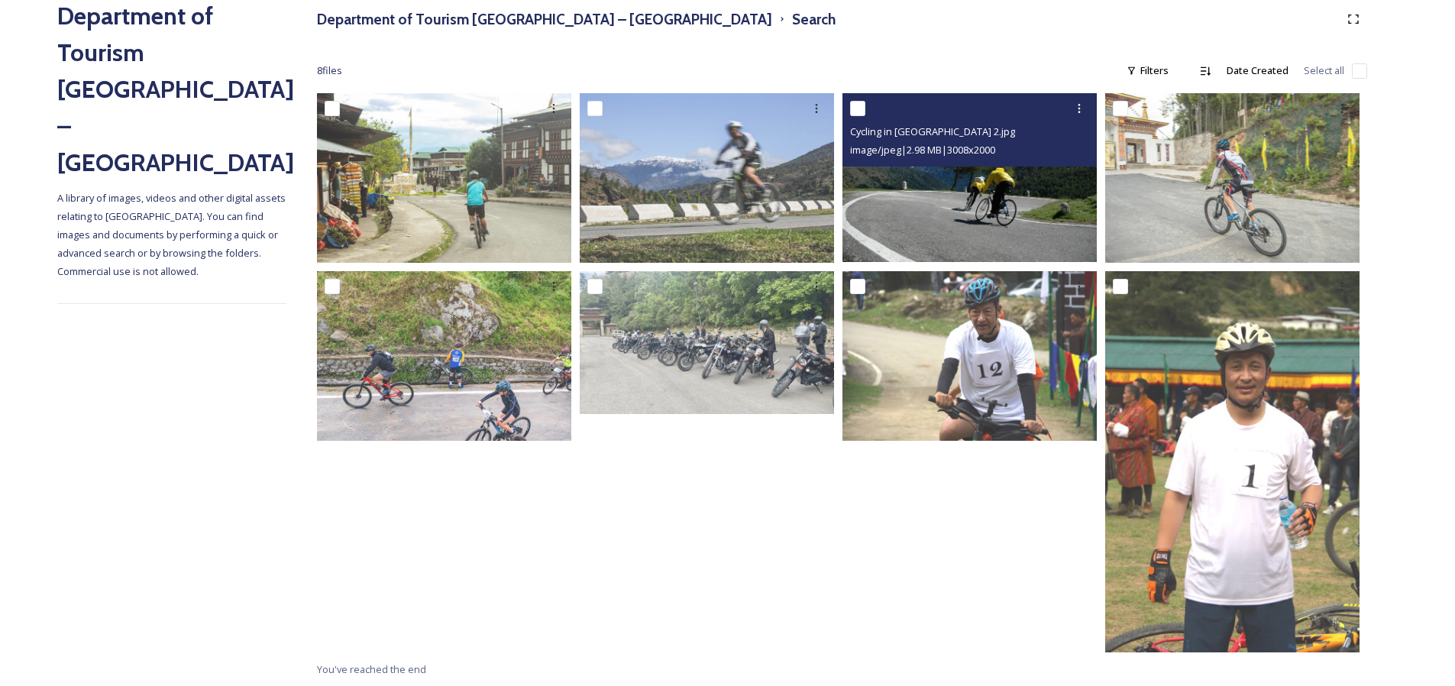
click at [1042, 183] on img at bounding box center [969, 177] width 254 height 169
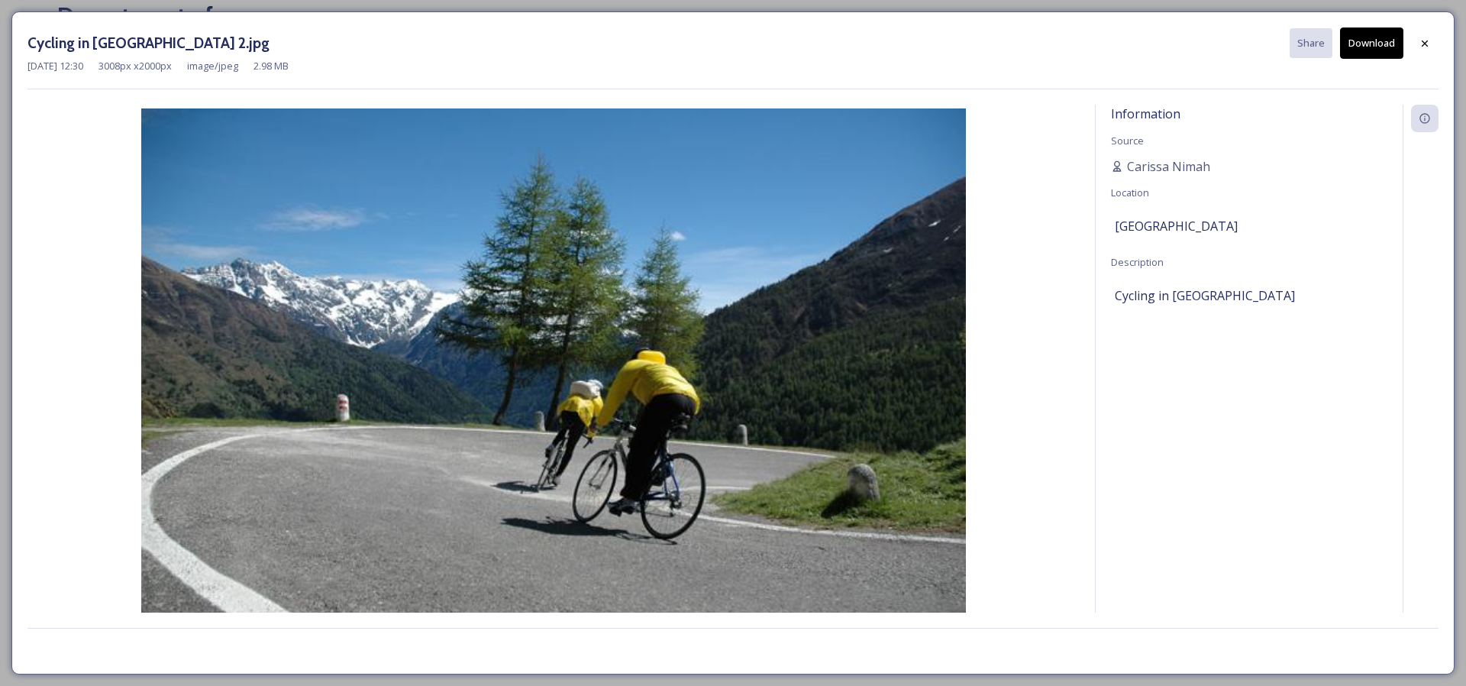
click at [1367, 50] on button "Download" at bounding box center [1371, 42] width 63 height 31
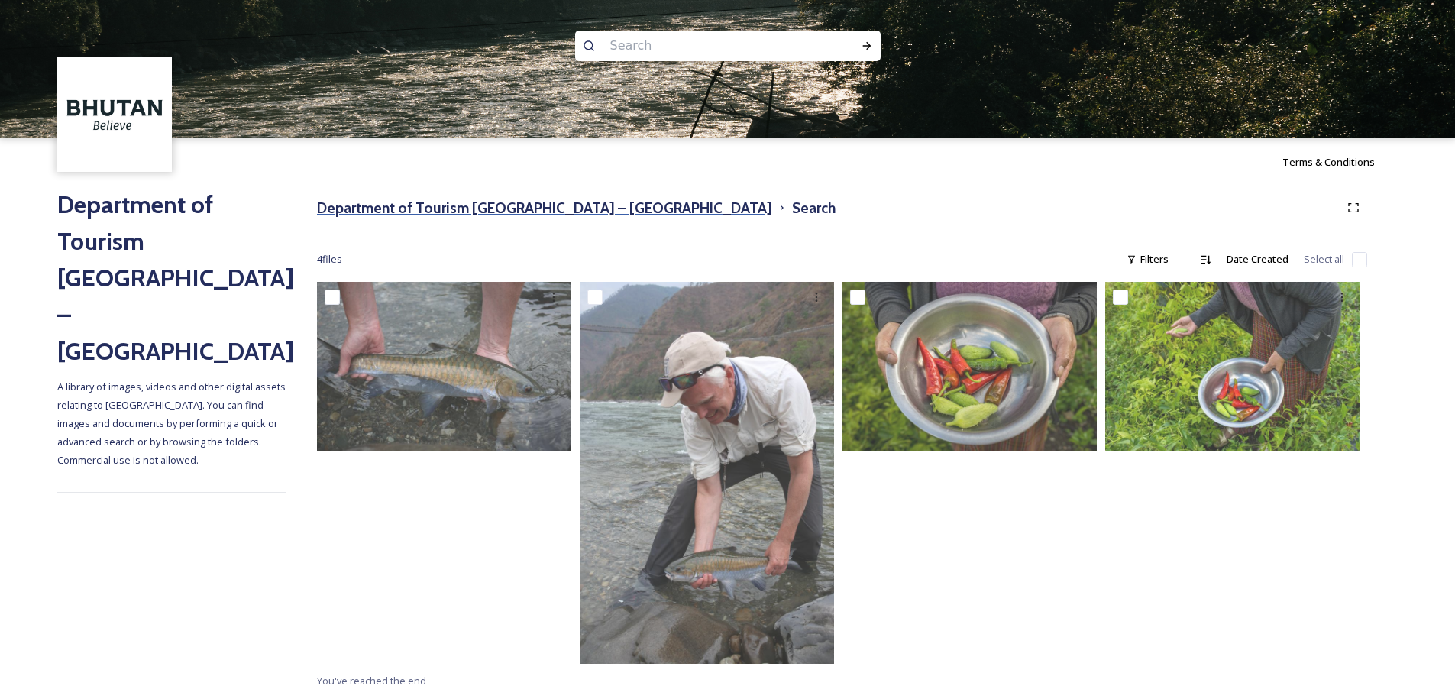
click at [403, 213] on h3 "Department of Tourism [GEOGRAPHIC_DATA] – [GEOGRAPHIC_DATA]" at bounding box center [544, 208] width 455 height 22
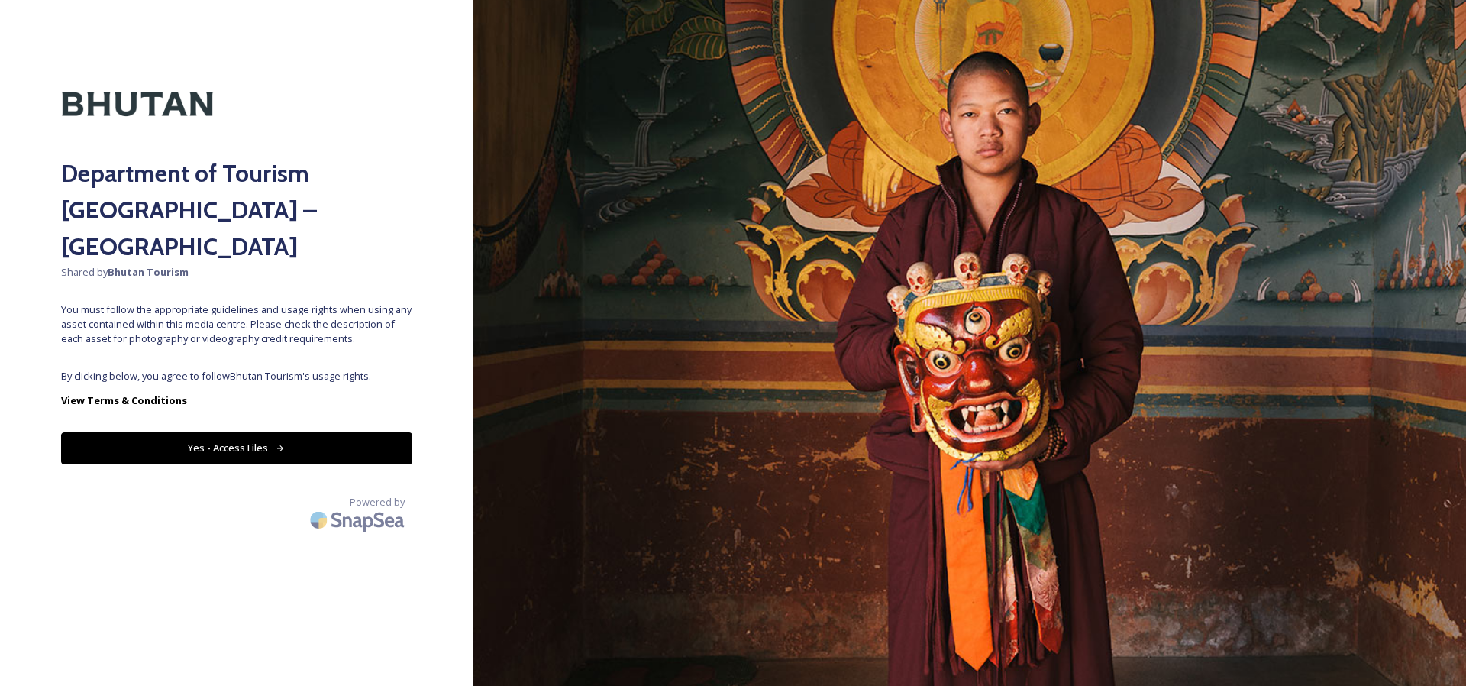
click at [318, 432] on button "Yes - Access Files" at bounding box center [236, 447] width 351 height 31
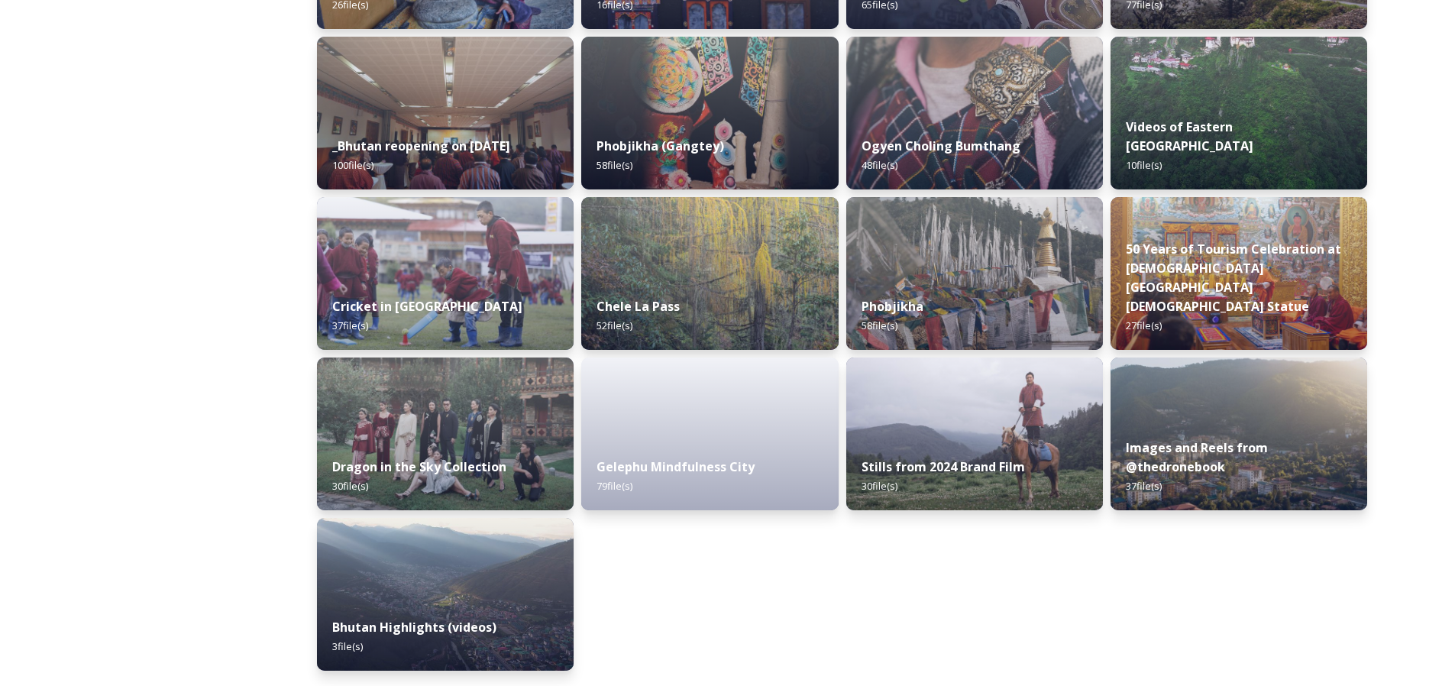
scroll to position [1566, 0]
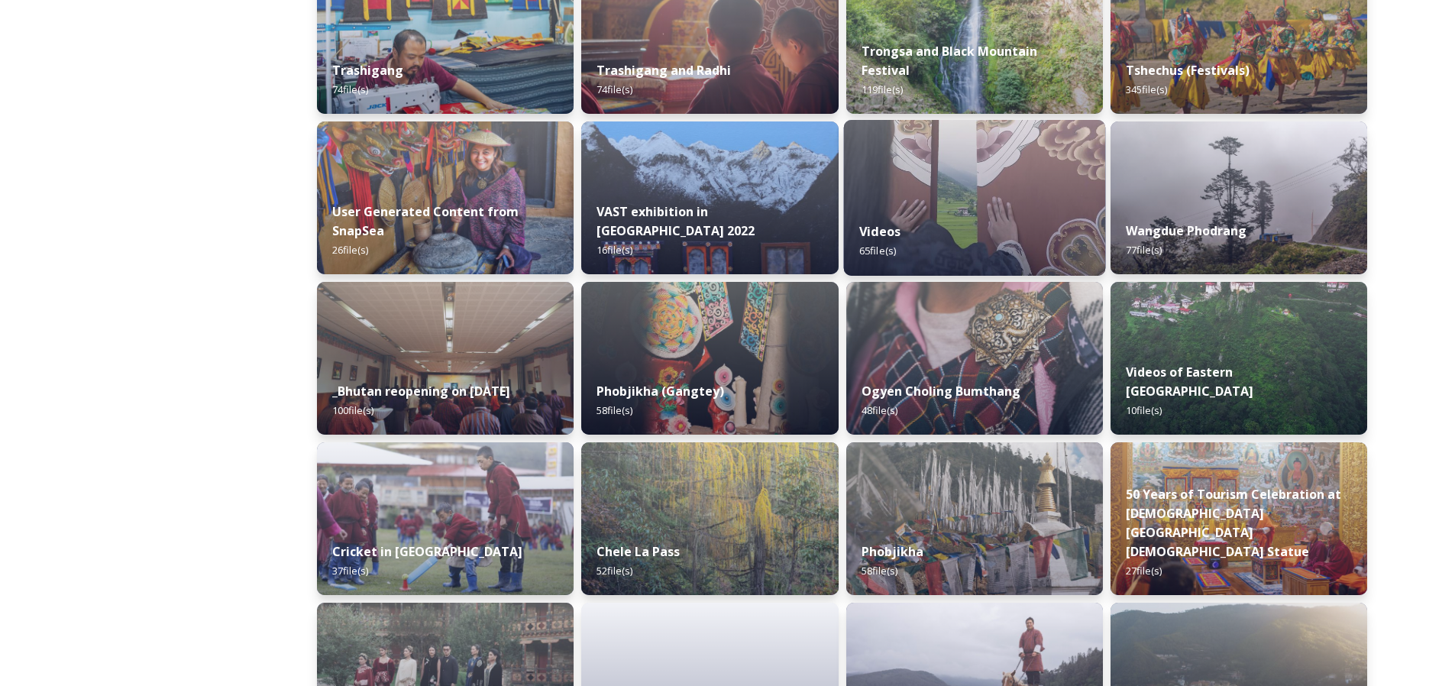
click at [931, 238] on div "Videos 65 file(s)" at bounding box center [974, 240] width 262 height 69
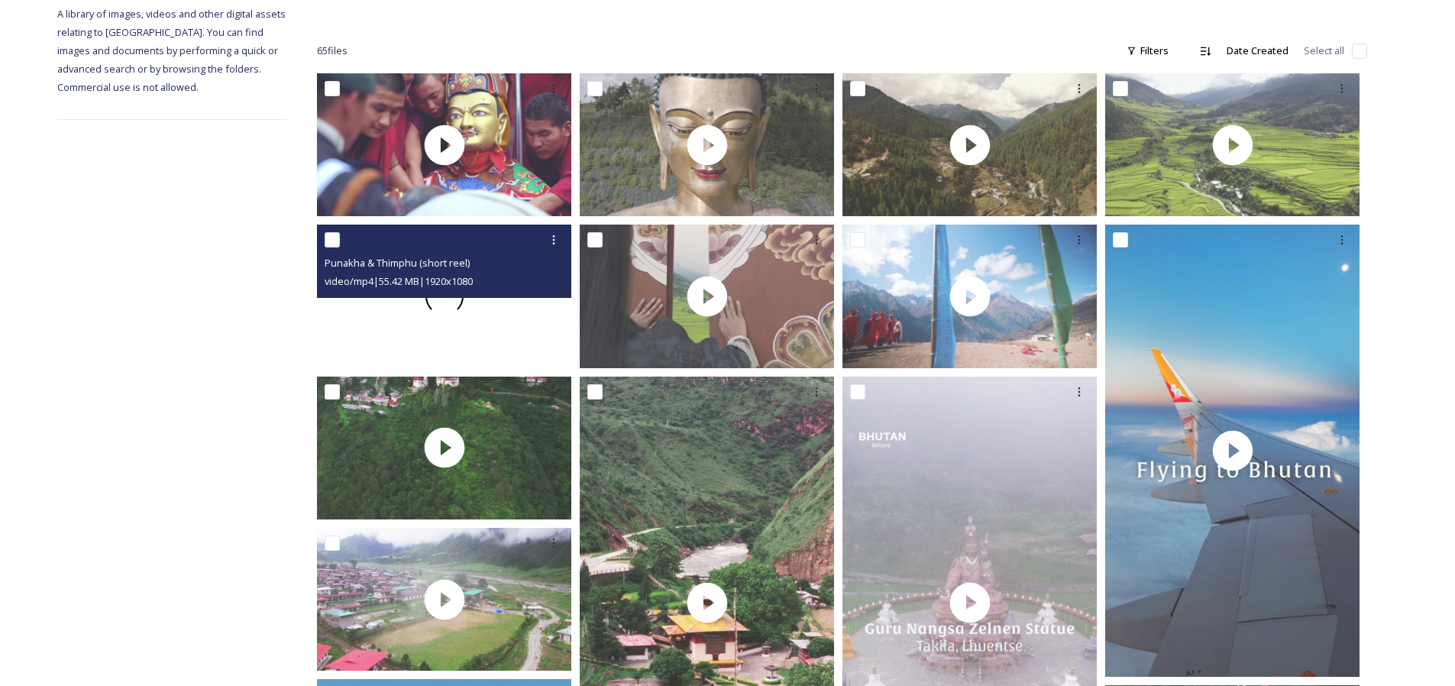
scroll to position [196, 0]
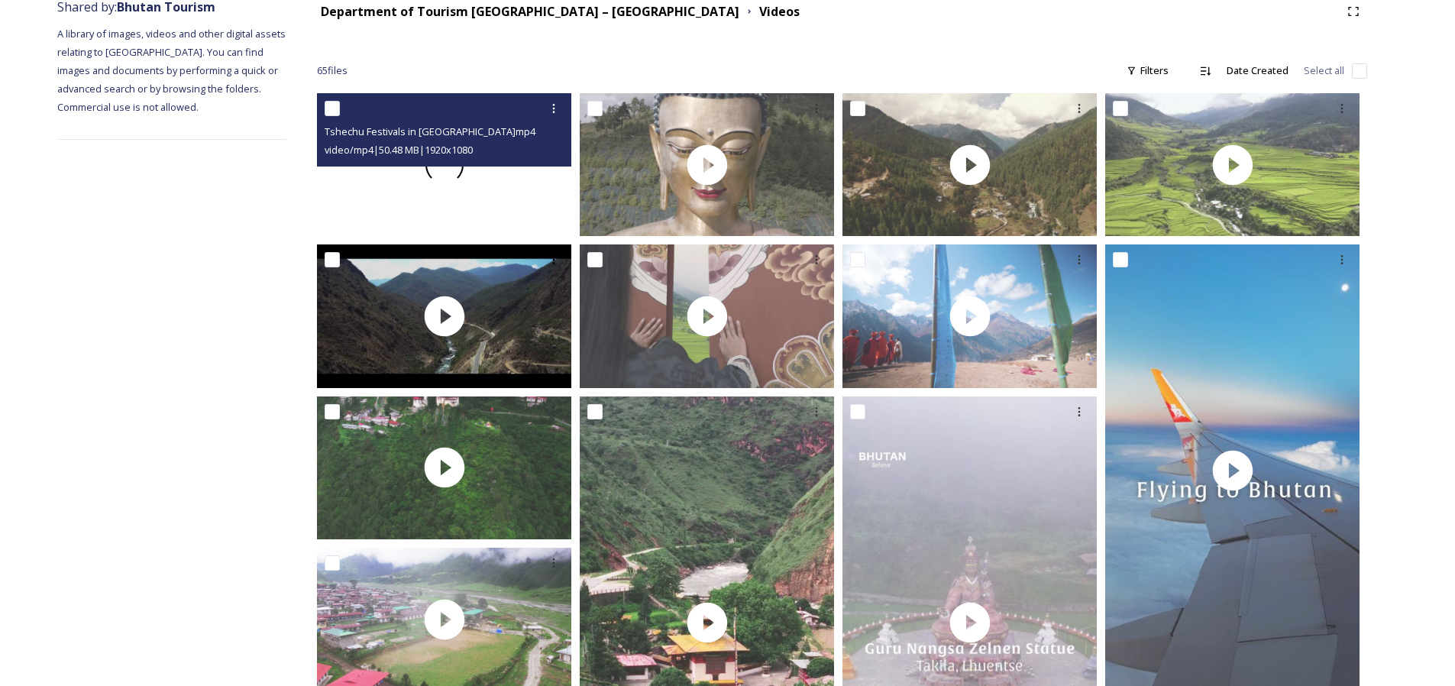
click at [494, 186] on div at bounding box center [444, 164] width 254 height 143
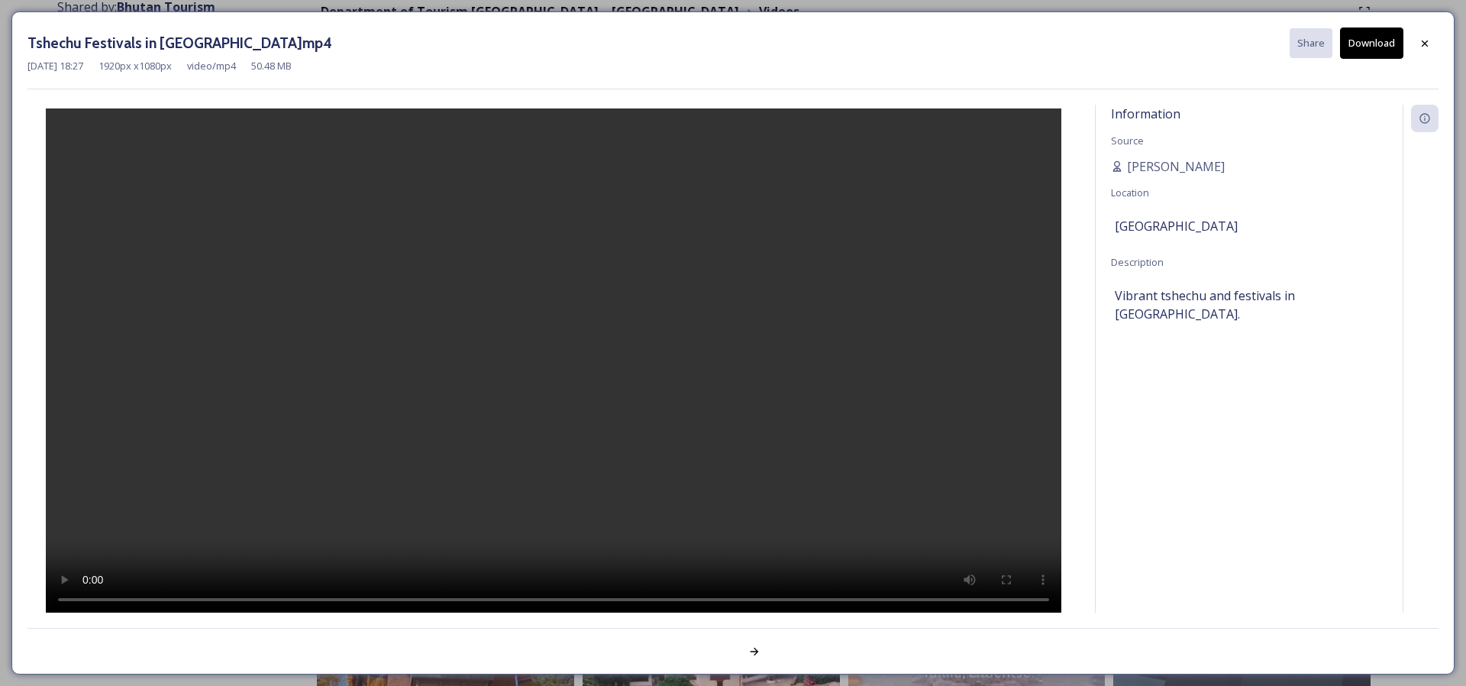
click at [872, 360] on div at bounding box center [553, 361] width 1052 height 512
click at [929, 125] on div at bounding box center [553, 361] width 1052 height 512
click at [712, 355] on div at bounding box center [553, 361] width 1052 height 512
click at [1351, 63] on div "[DATE] 18:27 1920 px x 1080 px video/mp4 50.48 MB" at bounding box center [732, 66] width 1411 height 15
click at [1366, 49] on button "Download" at bounding box center [1371, 42] width 63 height 31
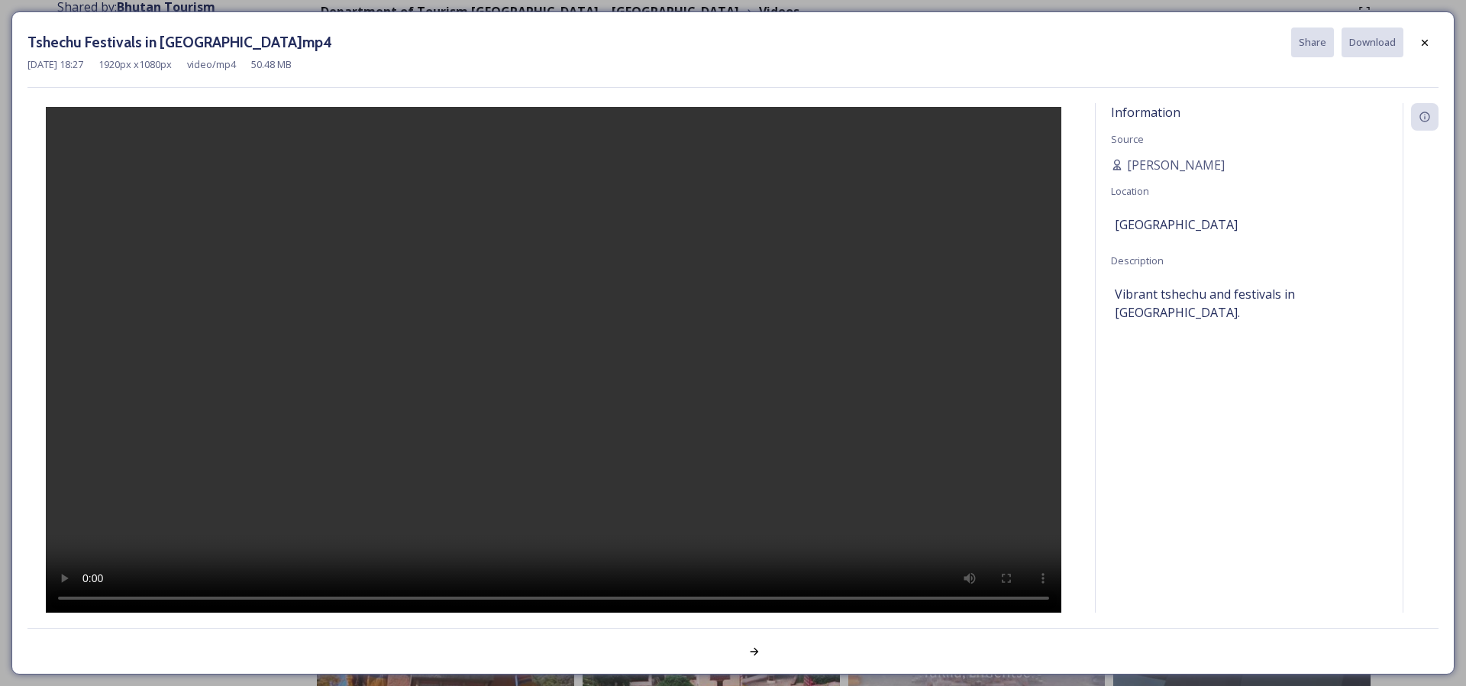
click at [826, 305] on div at bounding box center [553, 359] width 1052 height 512
click at [809, 296] on div at bounding box center [553, 359] width 1052 height 512
click at [1421, 37] on icon at bounding box center [1425, 43] width 12 height 12
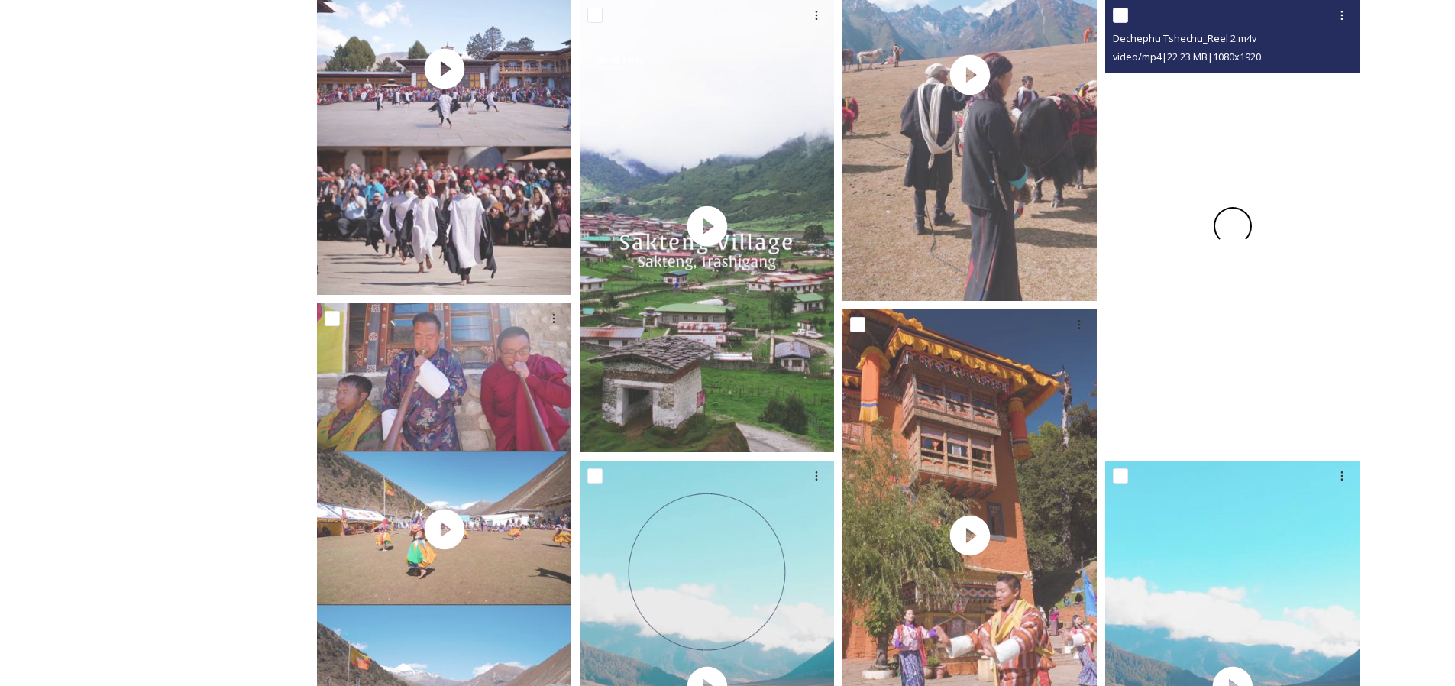
scroll to position [1639, 0]
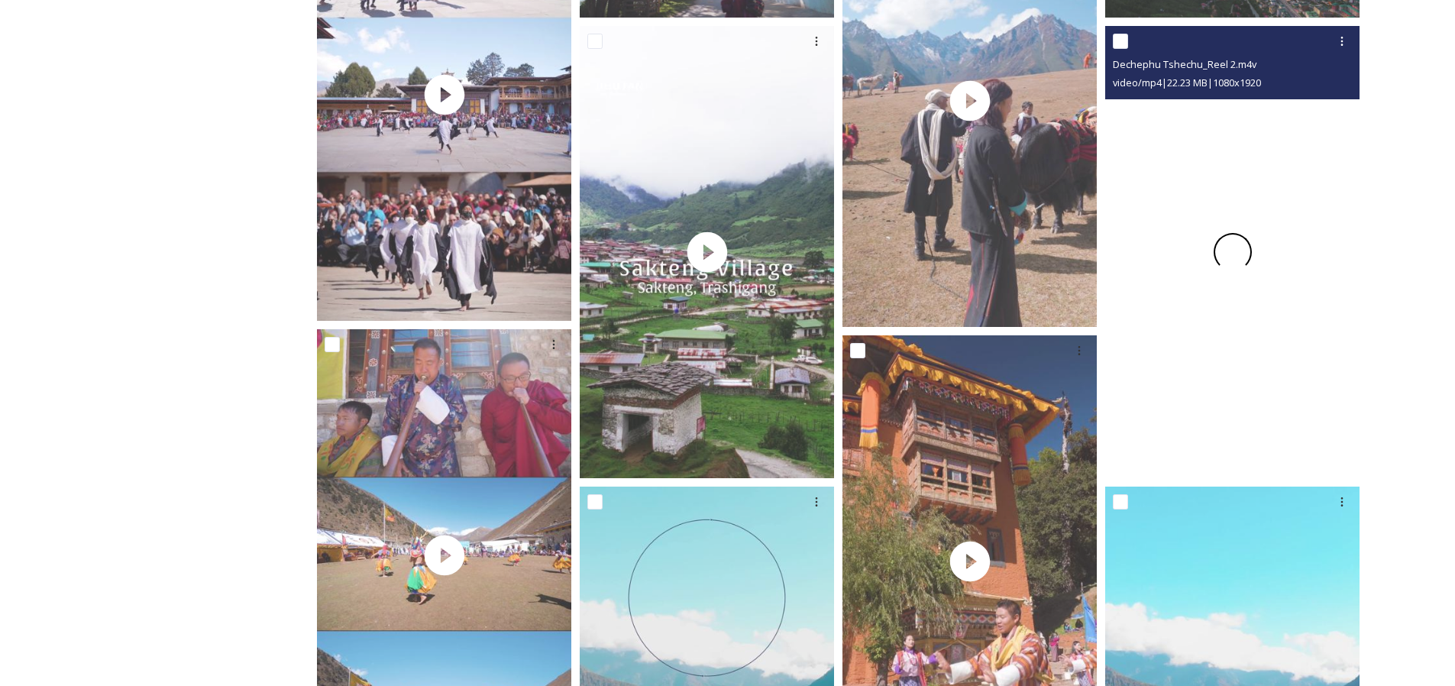
click at [1276, 403] on div at bounding box center [1232, 252] width 254 height 452
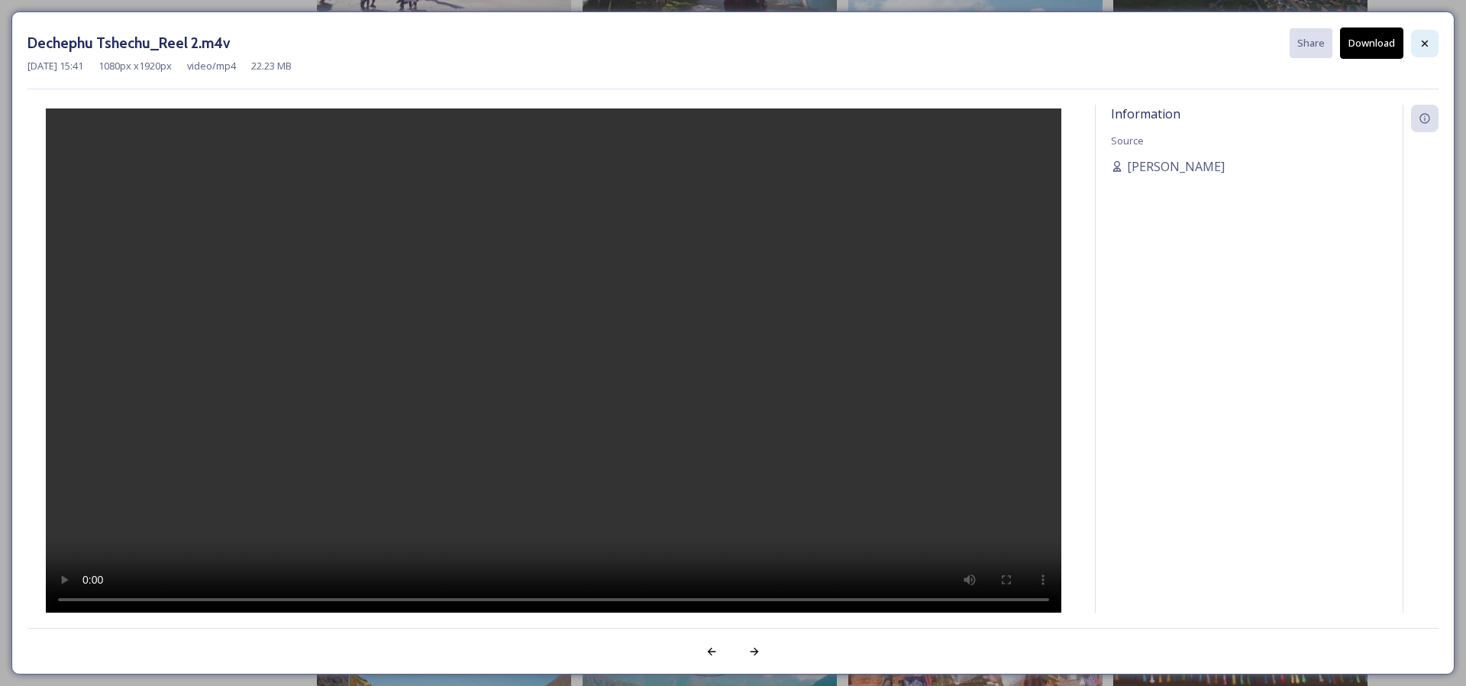
click at [1425, 48] on icon at bounding box center [1425, 43] width 12 height 12
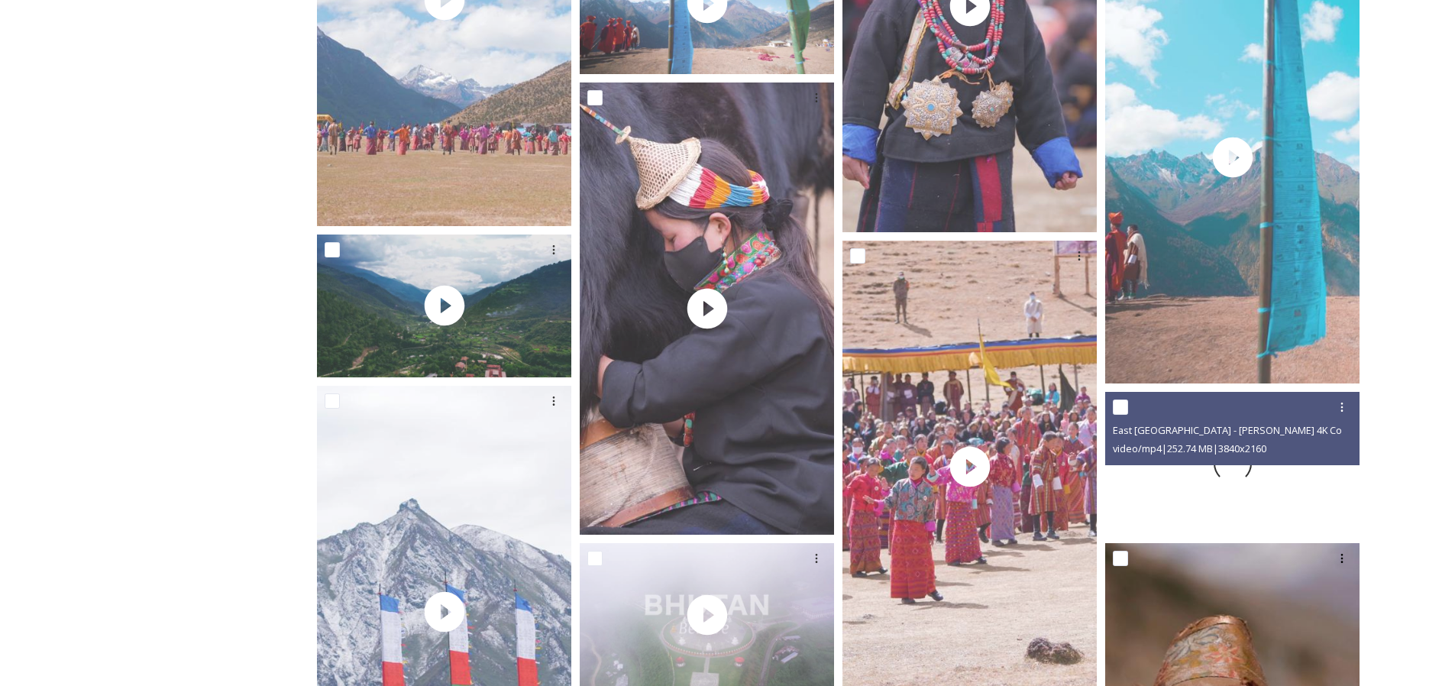
scroll to position [3654, 0]
